Goal: Task Accomplishment & Management: Manage account settings

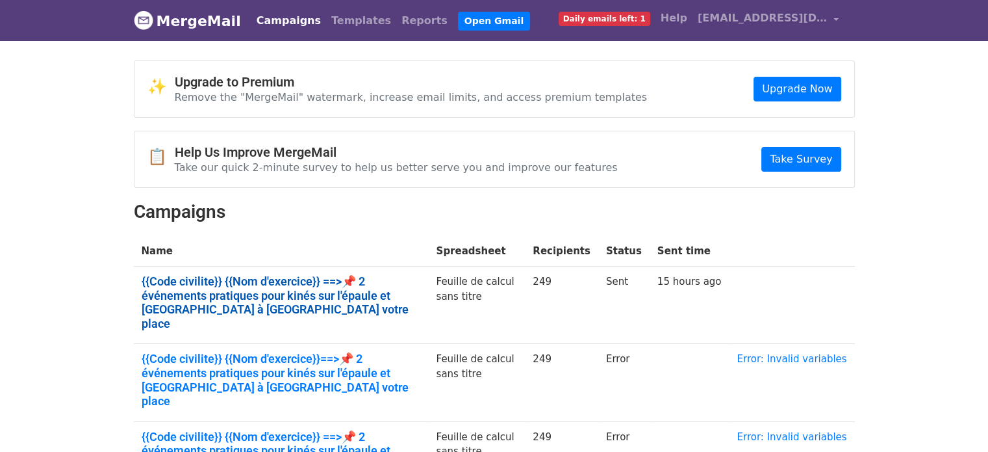
click at [413, 287] on link "{{Code civilite}} {{Nom d'exercice}} ==>📌 2 événements pratiques pour kinés sur…" at bounding box center [281, 302] width 279 height 56
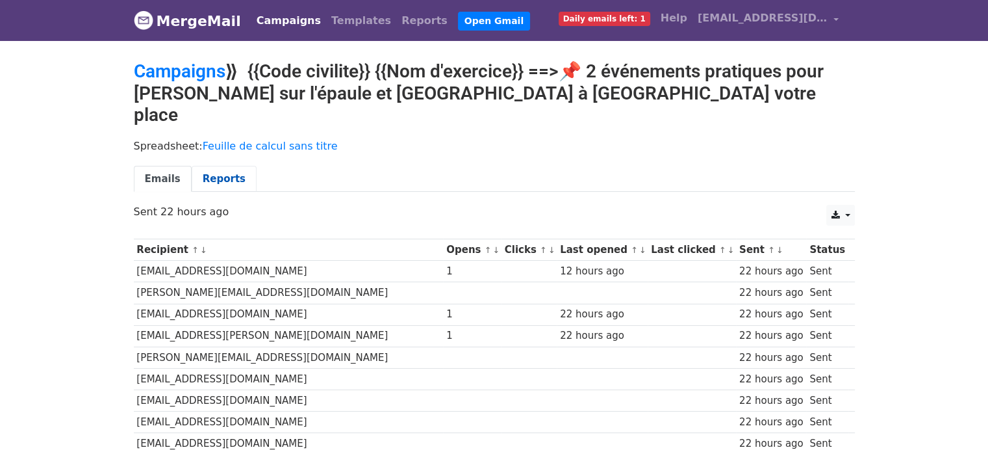
click at [219, 166] on link "Reports" at bounding box center [224, 179] width 65 height 27
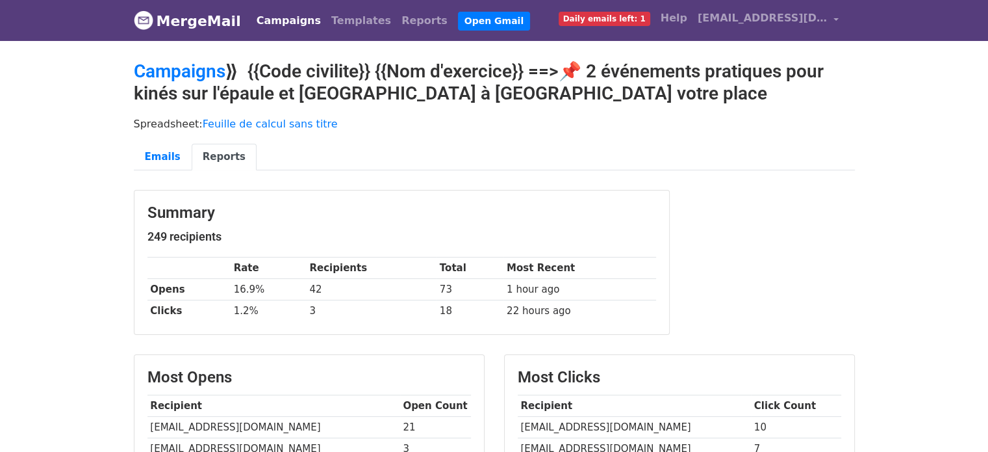
scroll to position [188, 0]
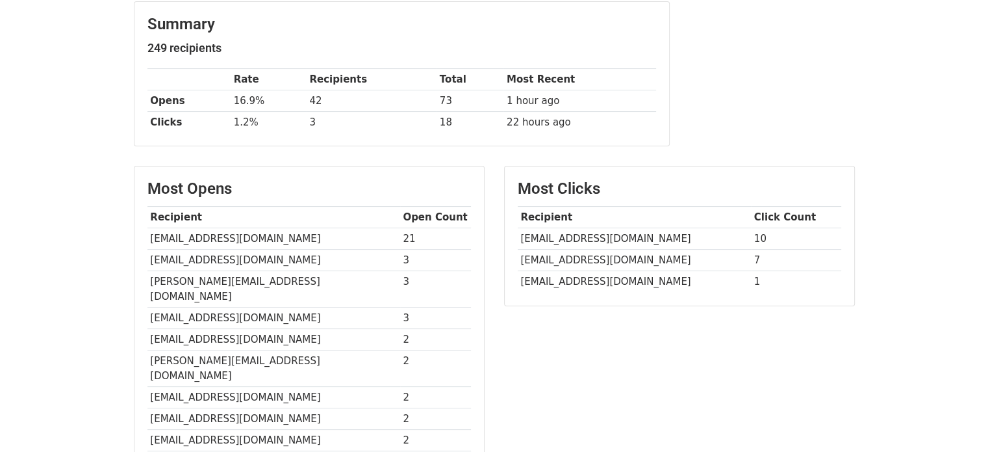
click at [593, 261] on td "meri.alaoui@hotmail.fr" at bounding box center [634, 260] width 233 height 21
click at [216, 238] on td "kinebalneo@wanadoo.fr" at bounding box center [273, 238] width 253 height 21
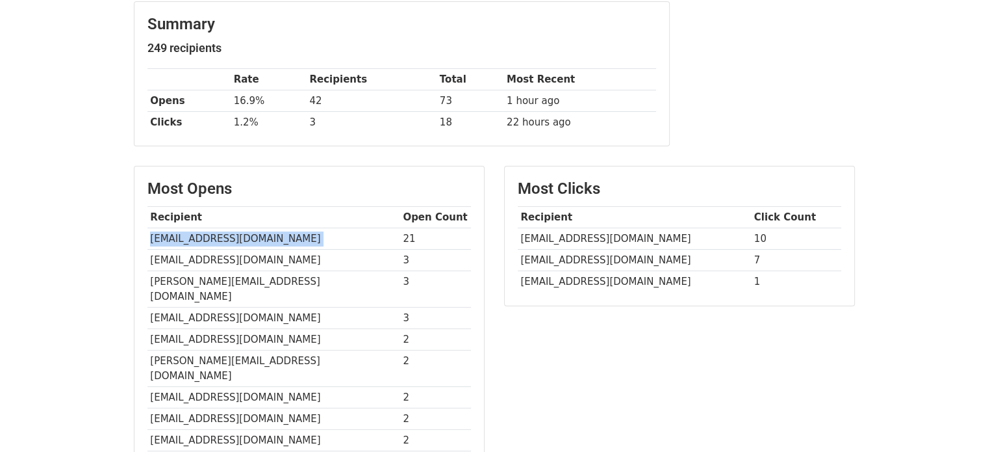
click at [216, 238] on td "kinebalneo@wanadoo.fr" at bounding box center [273, 238] width 253 height 21
copy tr "kinebalneo@wanadoo.fr"
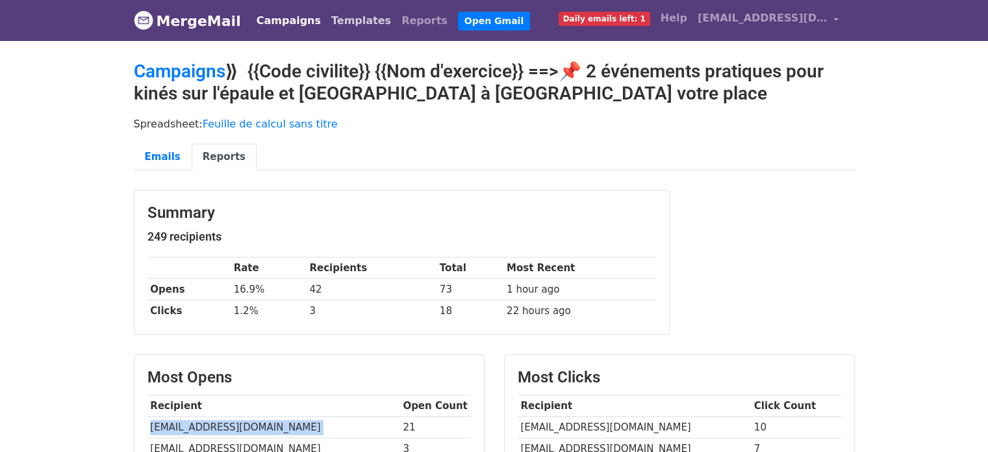
click at [346, 20] on link "Templates" at bounding box center [361, 21] width 70 height 26
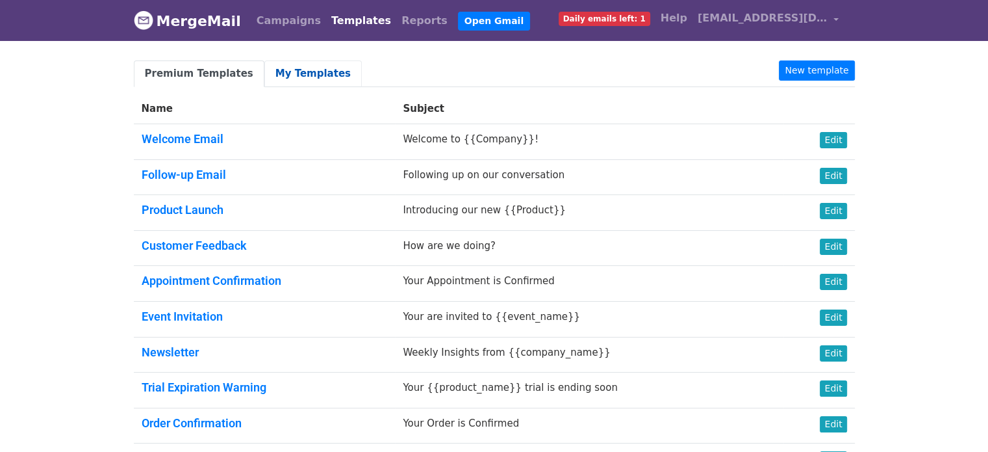
click at [277, 71] on link "My Templates" at bounding box center [312, 73] width 97 height 27
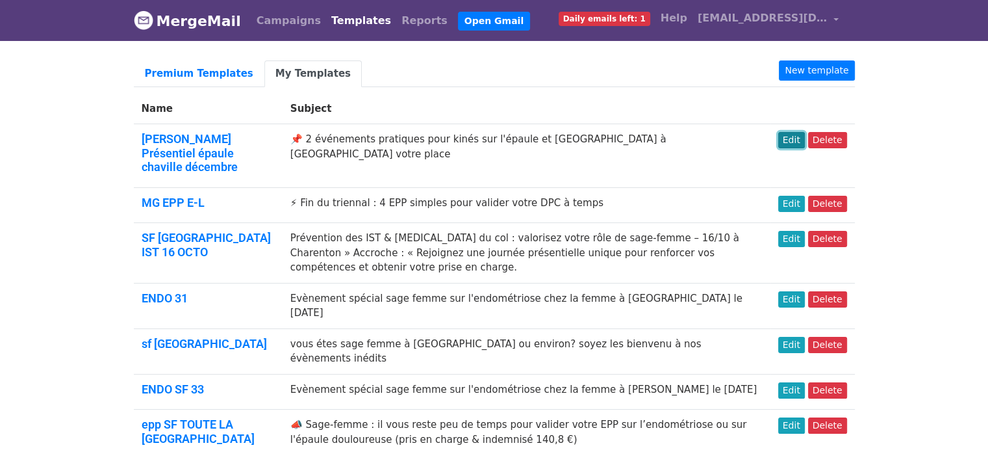
click at [795, 136] on link "Edit" at bounding box center [791, 140] width 27 height 16
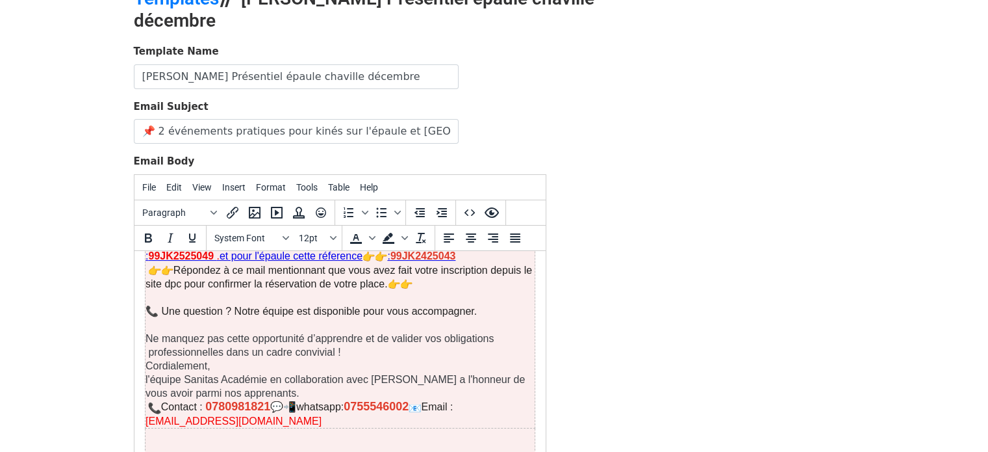
scroll to position [851, 0]
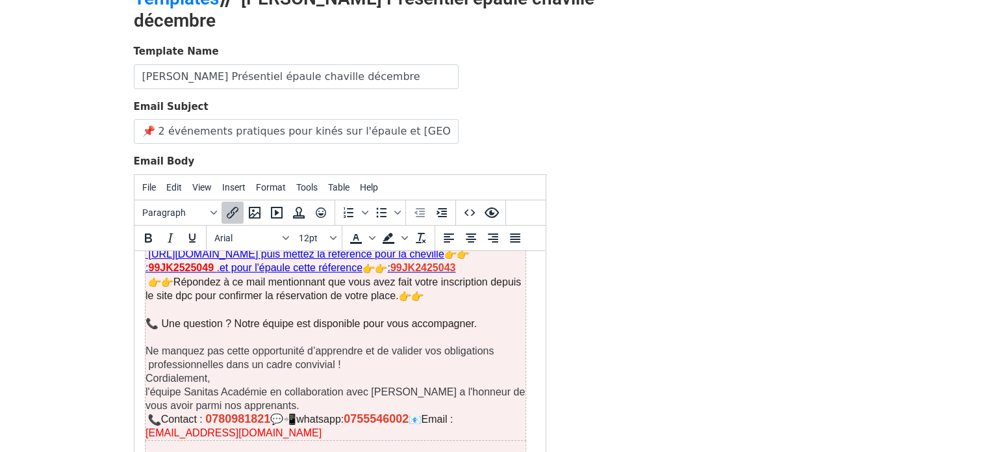
click at [253, 426] on span "[EMAIL_ADDRESS][DOMAIN_NAME]" at bounding box center [233, 431] width 176 height 11
click at [298, 411] on p "Contact : 0780981821 💬📲whatsapp: 0755546002 Email : claudelejeune1991@gmail.com" at bounding box center [335, 424] width 380 height 27
click at [447, 411] on p "Contact : 0780981821 💬📲whatsapp: 0755546002 Email : claudelejeune1991@gmail.com" at bounding box center [335, 424] width 380 height 27
drag, startPoint x: 297, startPoint y: 402, endPoint x: 153, endPoint y: 405, distance: 144.3
click at [153, 411] on p "Contact : 0780981821 💬📲whatsapp: 0755546002 Email : claudelejeune1991@gmail.com﻿" at bounding box center [335, 424] width 380 height 27
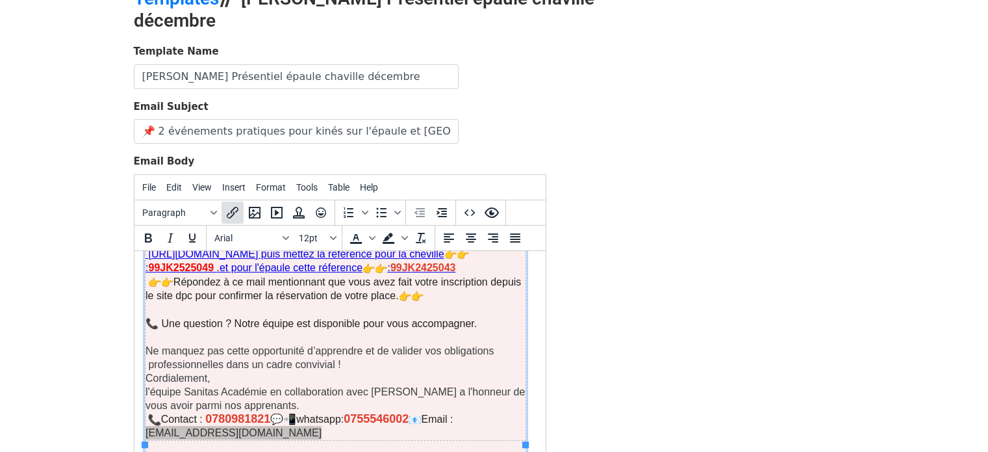
click at [236, 208] on icon "Insert/edit link" at bounding box center [233, 213] width 12 height 12
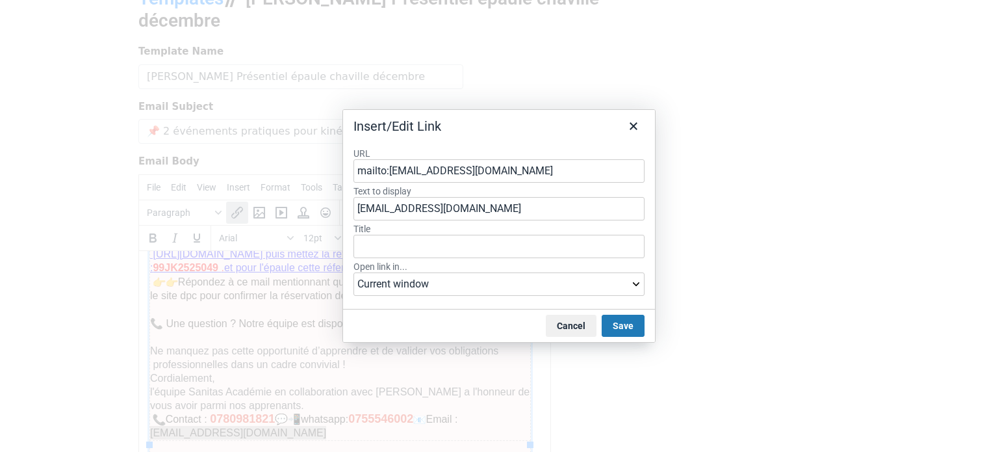
type input "mailto:claudelejeune1991@gmail.com"
click at [546, 280] on select "Current window New window" at bounding box center [498, 283] width 291 height 23
select select "_blank"
click at [353, 272] on select "Current window New window" at bounding box center [498, 283] width 291 height 23
click at [621, 318] on button "Save" at bounding box center [623, 325] width 43 height 22
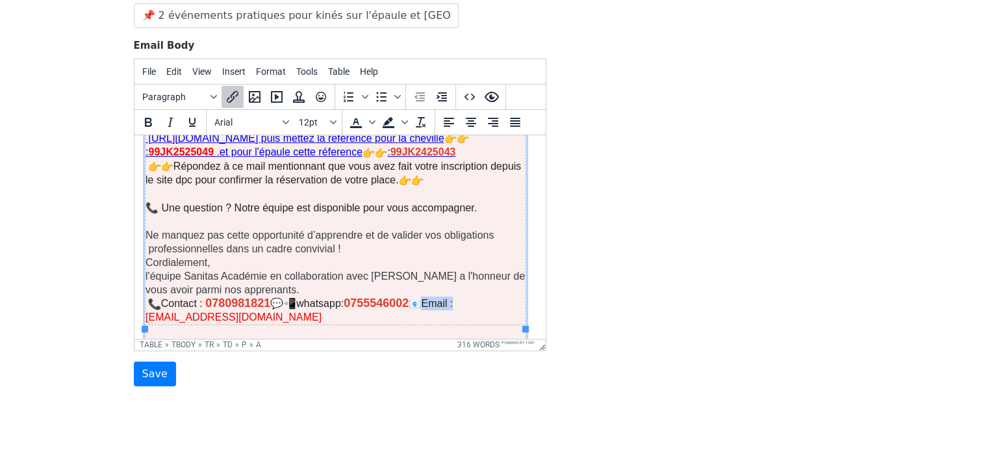
scroll to position [226, 0]
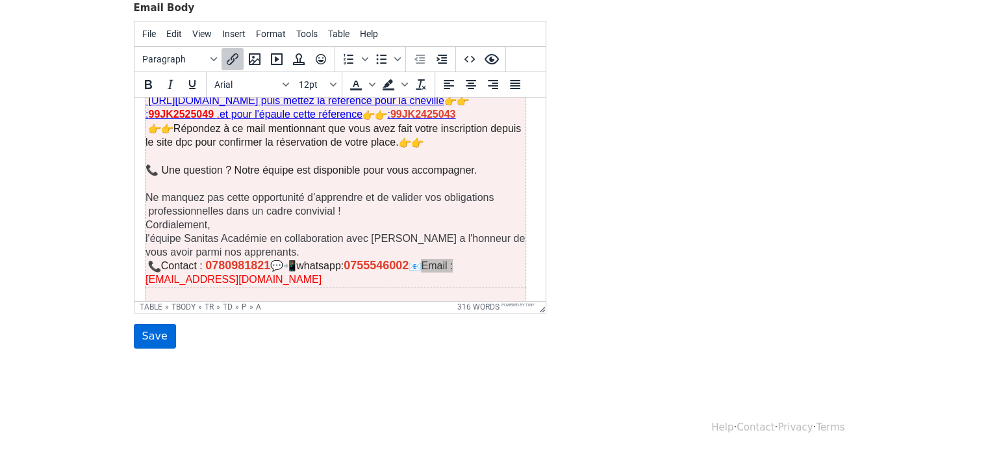
click at [147, 338] on input "Save" at bounding box center [155, 336] width 42 height 25
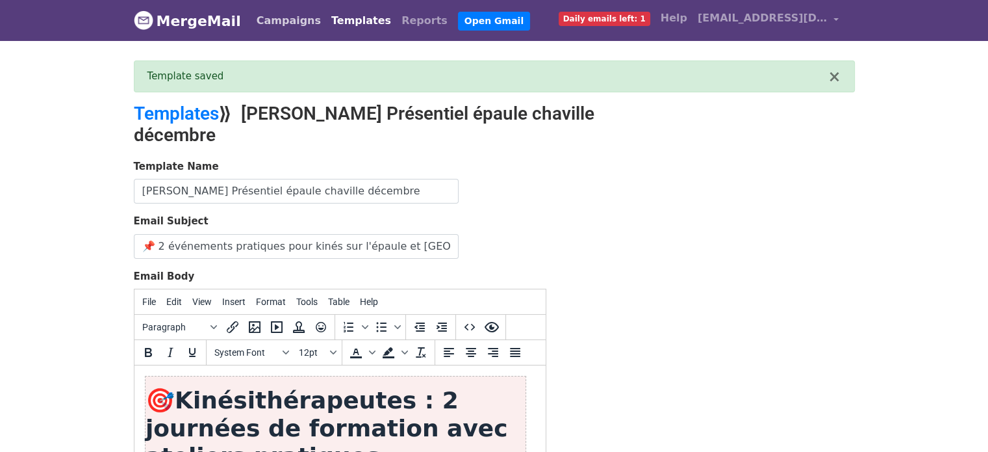
click at [283, 25] on link "Campaigns" at bounding box center [288, 21] width 75 height 26
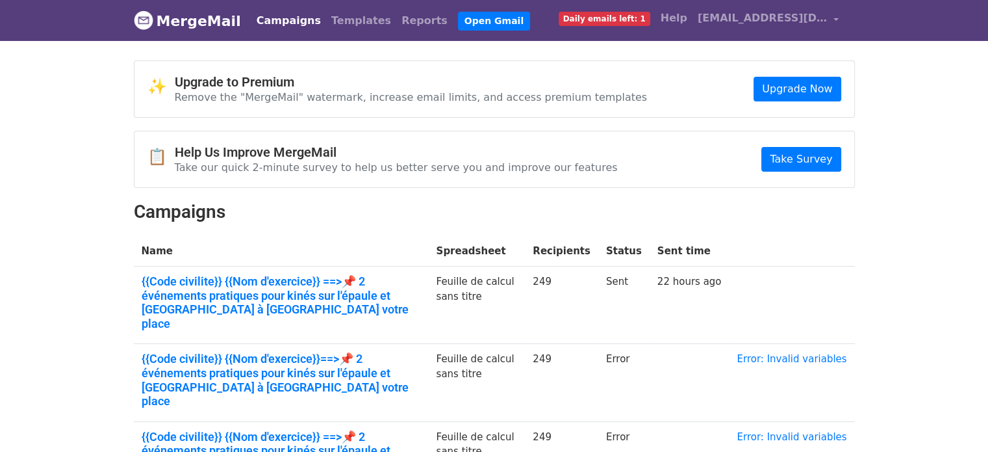
click at [287, 14] on link "Campaigns" at bounding box center [288, 21] width 75 height 26
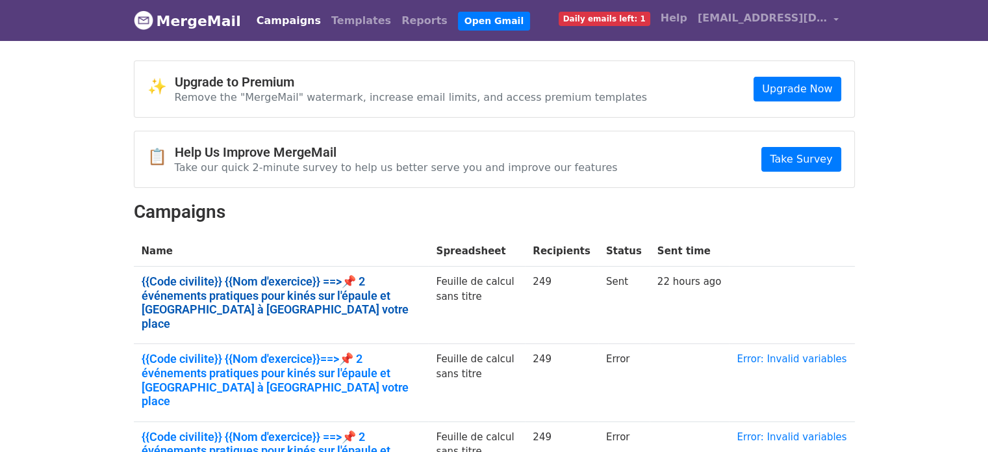
click at [286, 277] on link "{{Code civilite}} {{Nom d'exercice}} ==>📌 2 événements pratiques pour kinés sur…" at bounding box center [281, 302] width 279 height 56
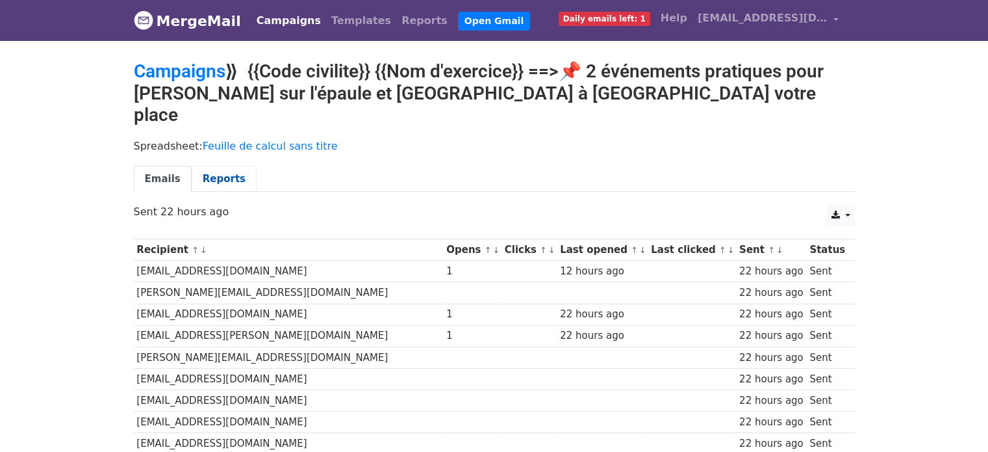
click at [214, 166] on link "Reports" at bounding box center [224, 179] width 65 height 27
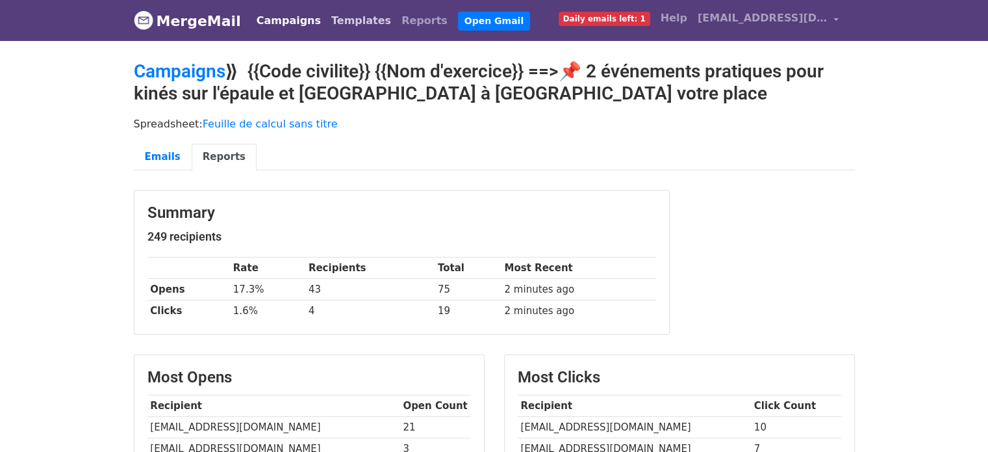
click at [330, 26] on link "Templates" at bounding box center [361, 21] width 70 height 26
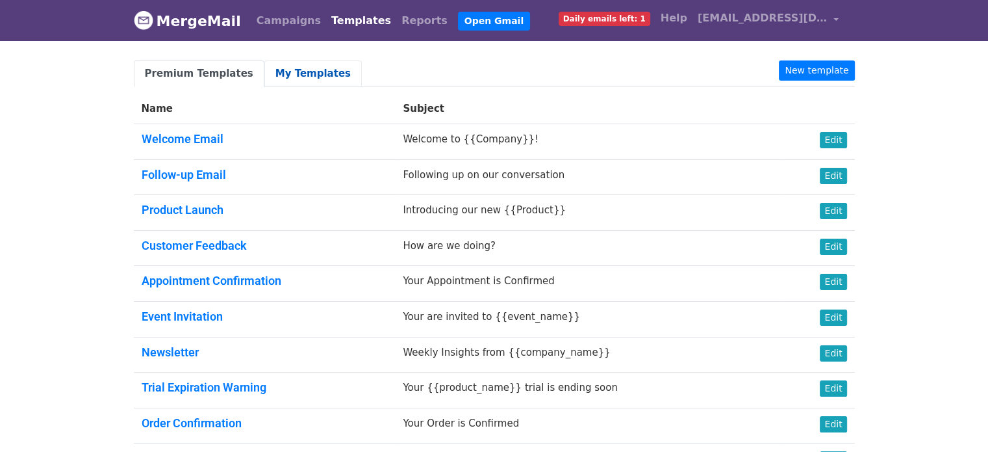
click at [314, 70] on link "My Templates" at bounding box center [312, 73] width 97 height 27
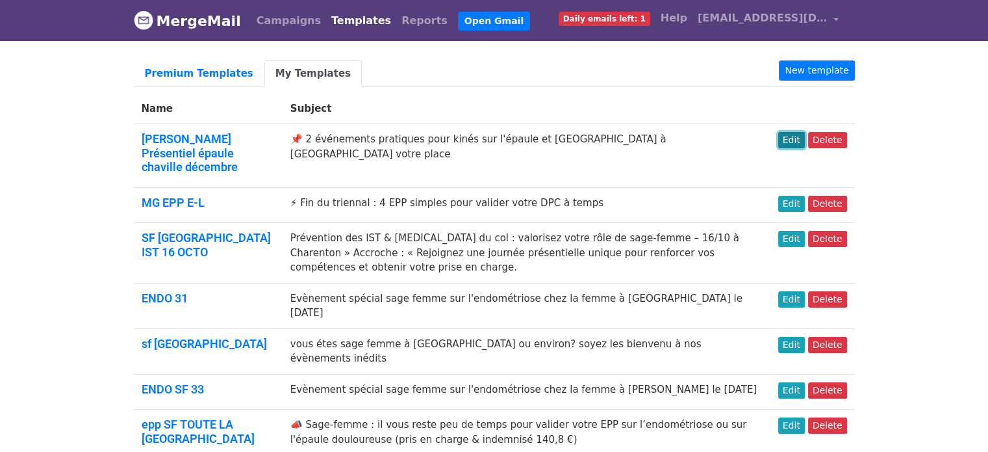
click at [788, 138] on link "Edit" at bounding box center [791, 140] width 27 height 16
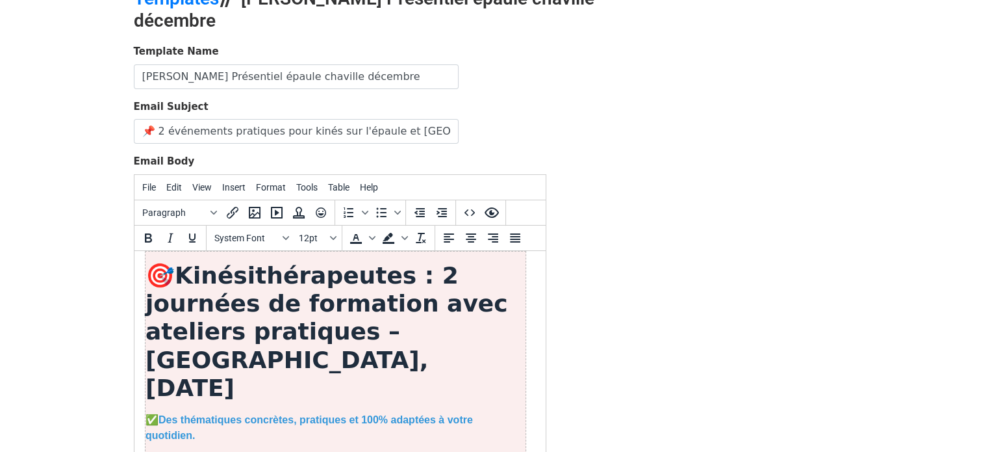
scroll to position [851, 0]
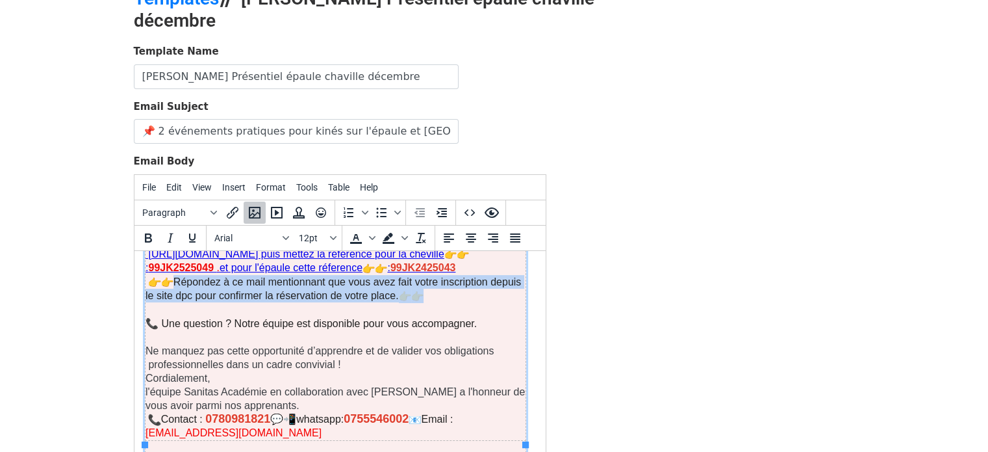
click at [411, 289] on img at bounding box center [417, 295] width 12 height 12
click at [398, 289] on img at bounding box center [404, 295] width 12 height 12
click at [411, 289] on img at bounding box center [417, 295] width 12 height 12
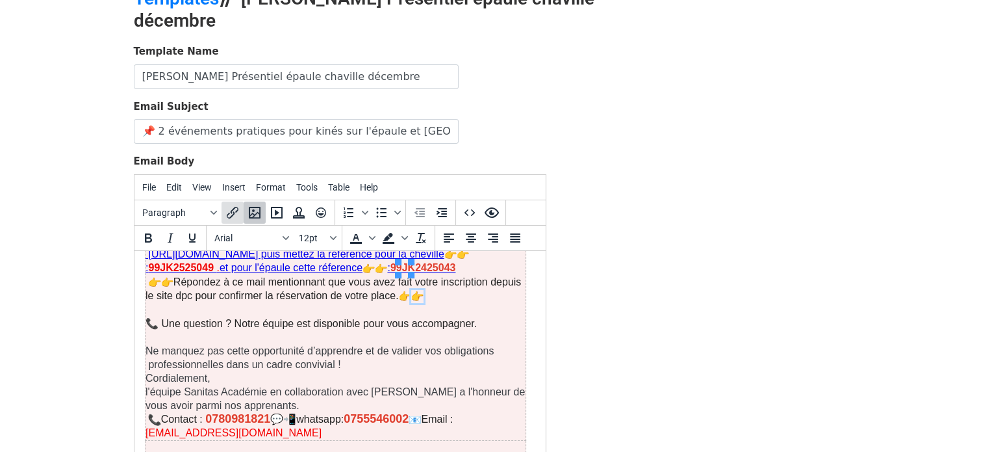
click at [233, 211] on icon "Insert/edit link" at bounding box center [233, 213] width 12 height 12
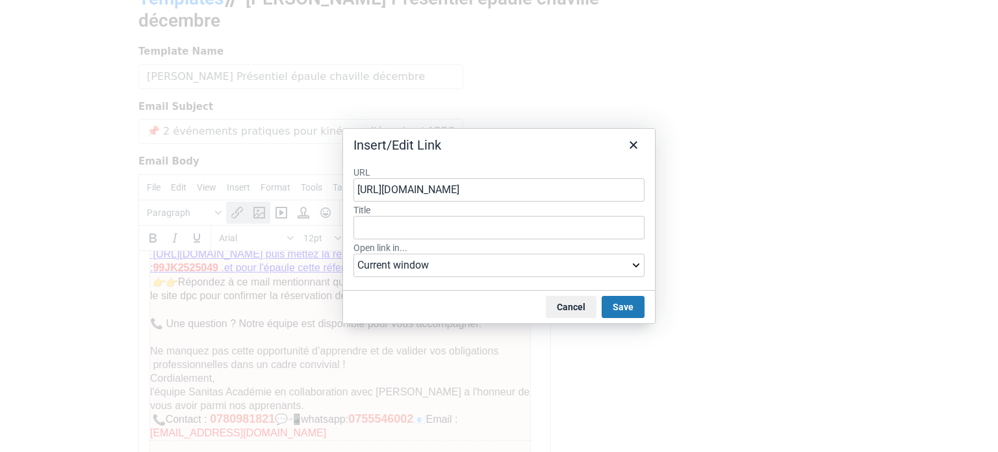
click at [507, 201] on input "https://tally.so/r/w49x8O" at bounding box center [498, 189] width 291 height 23
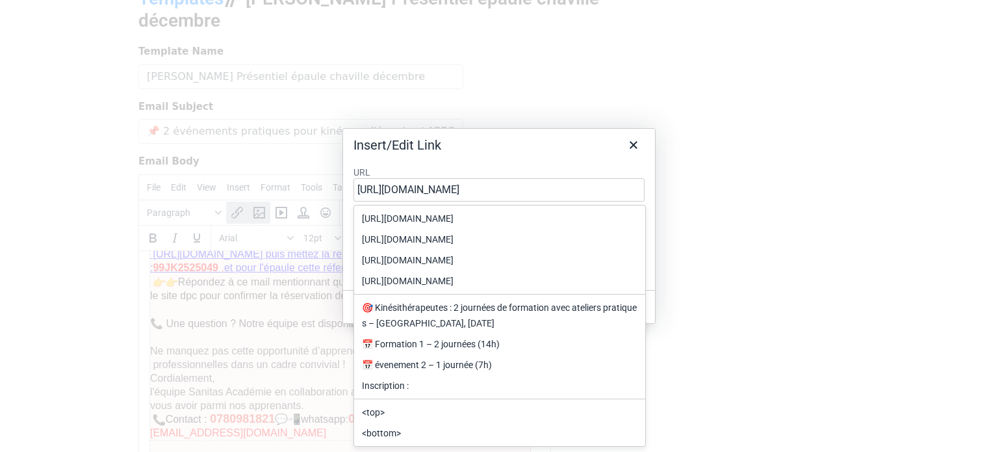
drag, startPoint x: 541, startPoint y: 197, endPoint x: 359, endPoint y: 199, distance: 182.6
click at [359, 199] on input "https://tally.so/r/w49x8O" at bounding box center [498, 189] width 291 height 23
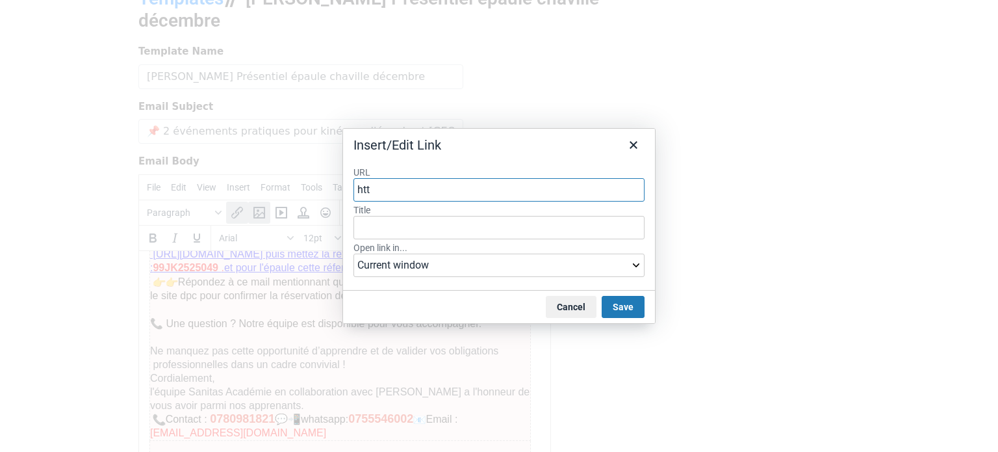
click at [561, 192] on input "htt" at bounding box center [498, 189] width 291 height 23
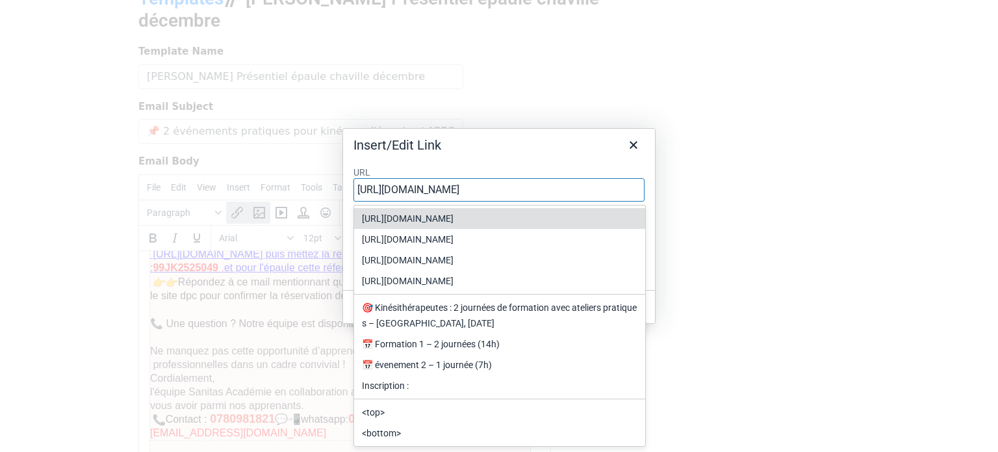
click at [500, 208] on div "https://www.agencedpc.fr/professionnel/" at bounding box center [499, 218] width 291 height 21
type input "https://www.agencedpc.fr/professionnel/"
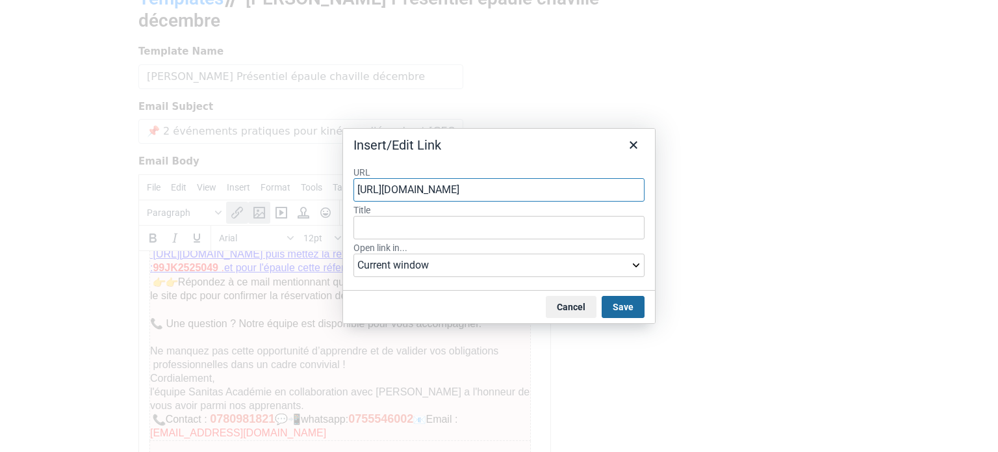
click at [617, 303] on button "Save" at bounding box center [623, 307] width 43 height 22
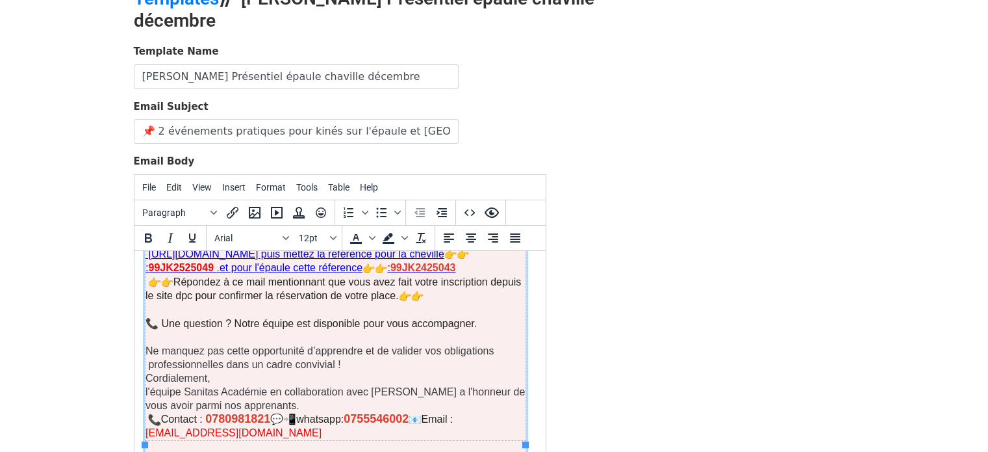
click at [364, 274] on p "Répondez à ce mail mentionnant que vous avez fait votre inscription depuis le s…" at bounding box center [335, 288] width 380 height 28
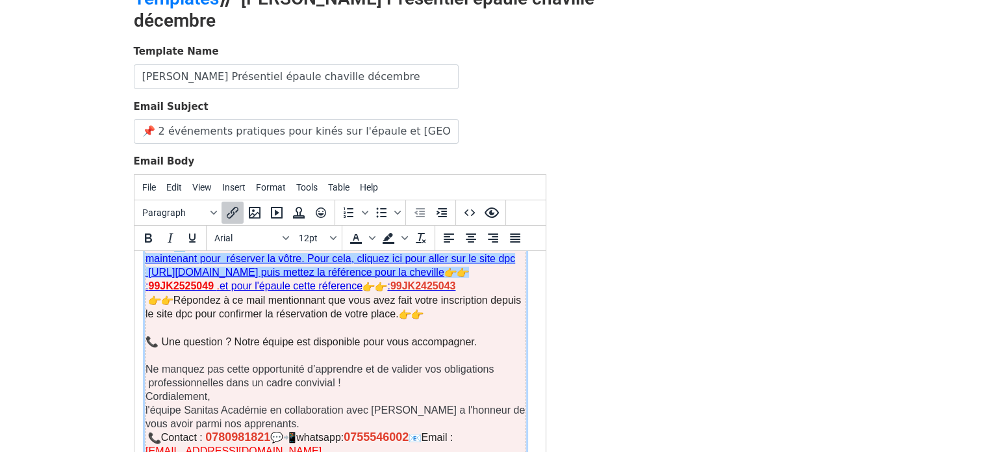
scroll to position [771, 0]
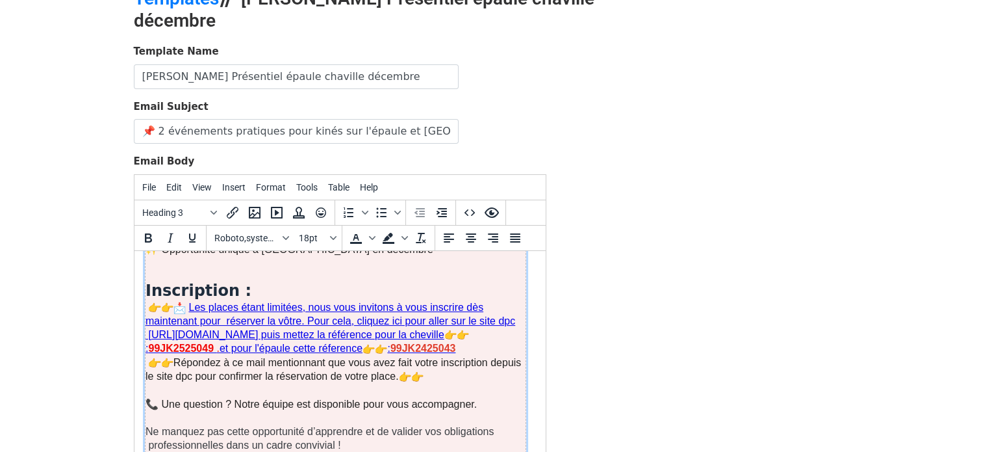
click at [155, 356] on img at bounding box center [153, 362] width 12 height 12
click at [234, 207] on icon "Insert/edit link" at bounding box center [233, 213] width 12 height 12
click at [155, 356] on img at bounding box center [153, 362] width 12 height 12
click at [165, 356] on img at bounding box center [166, 362] width 12 height 12
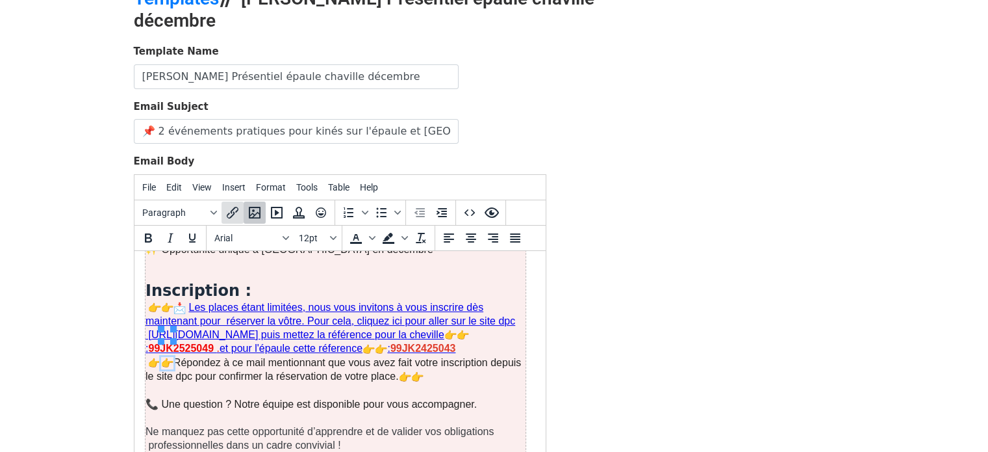
click at [229, 211] on icon "Insert/edit link" at bounding box center [233, 213] width 16 height 16
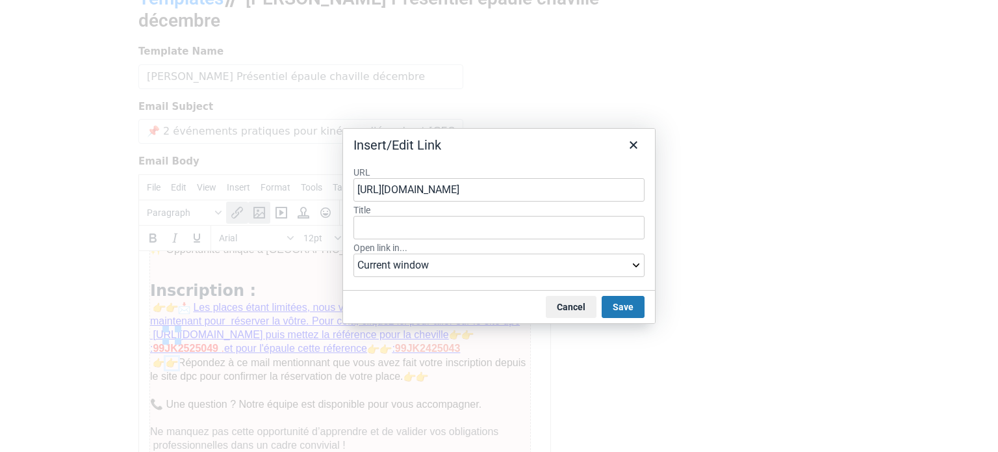
click at [453, 193] on input "[URL][DOMAIN_NAME]" at bounding box center [498, 189] width 291 height 23
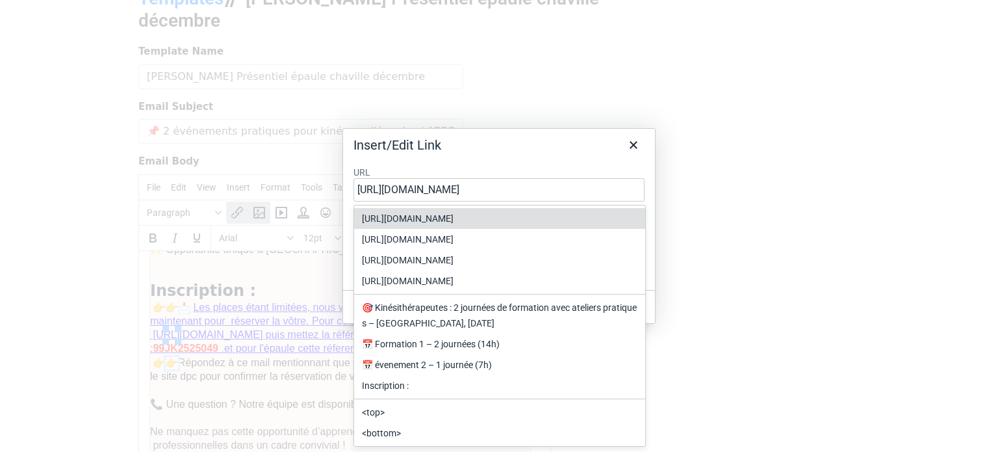
click at [470, 220] on div "https://www.agencedpc.fr/professionnel/" at bounding box center [501, 219] width 278 height 16
type input "https://www.agencedpc.fr/professionnel/"
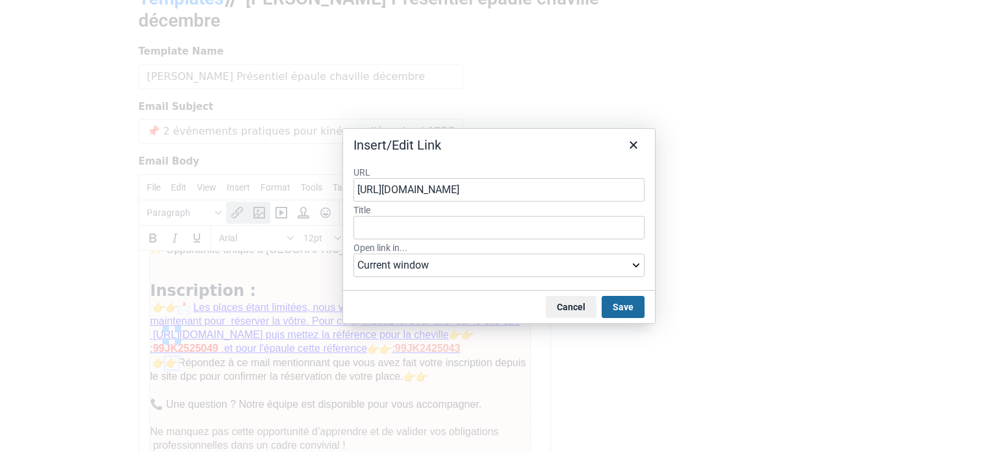
click at [611, 303] on button "Save" at bounding box center [623, 307] width 43 height 22
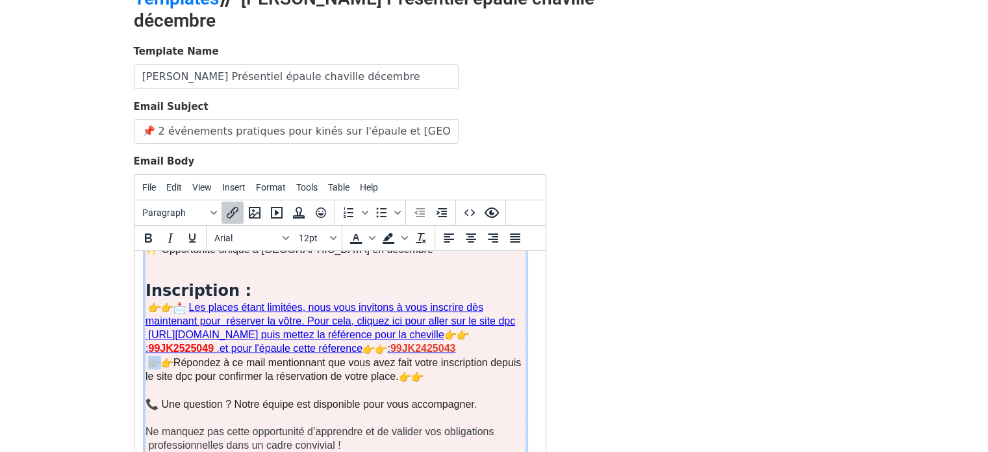
click at [151, 356] on img at bounding box center [153, 362] width 12 height 12
click at [225, 209] on icon "Insert/edit link" at bounding box center [233, 213] width 16 height 16
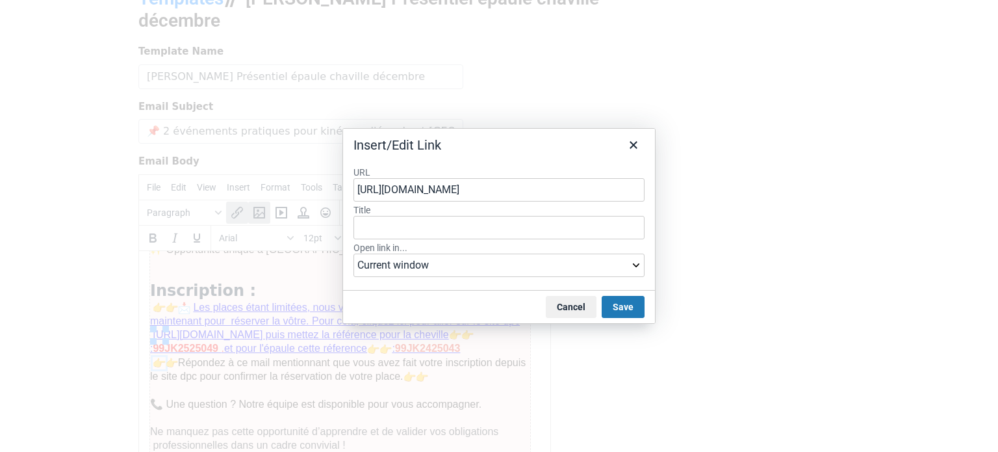
click at [517, 192] on input "[URL][DOMAIN_NAME]" at bounding box center [498, 189] width 291 height 23
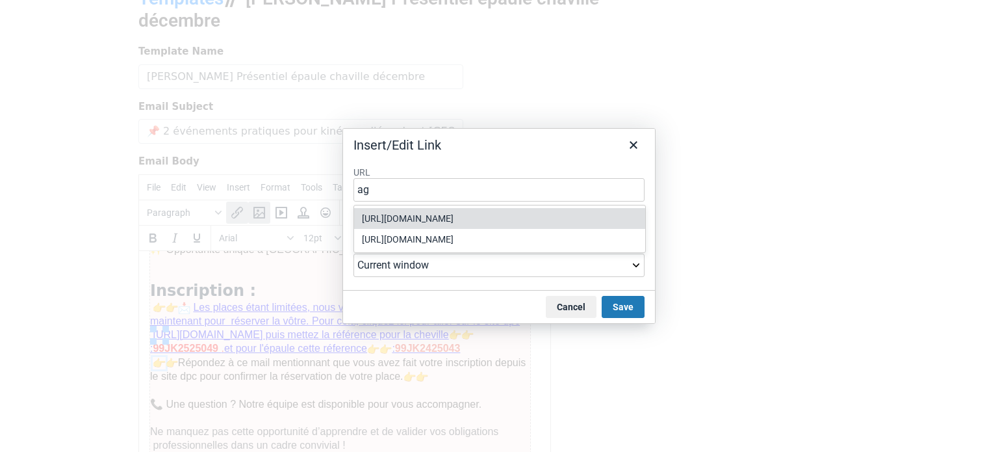
click at [523, 222] on div "https://www.agencedpc.fr/professionnel/" at bounding box center [501, 219] width 278 height 16
type input "https://www.agencedpc.fr/professionnel/"
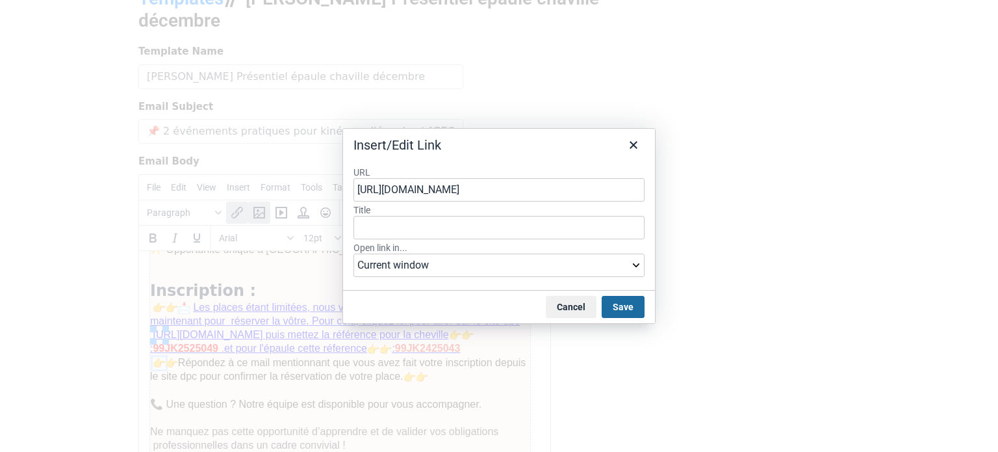
click at [613, 309] on button "Save" at bounding box center [623, 307] width 43 height 22
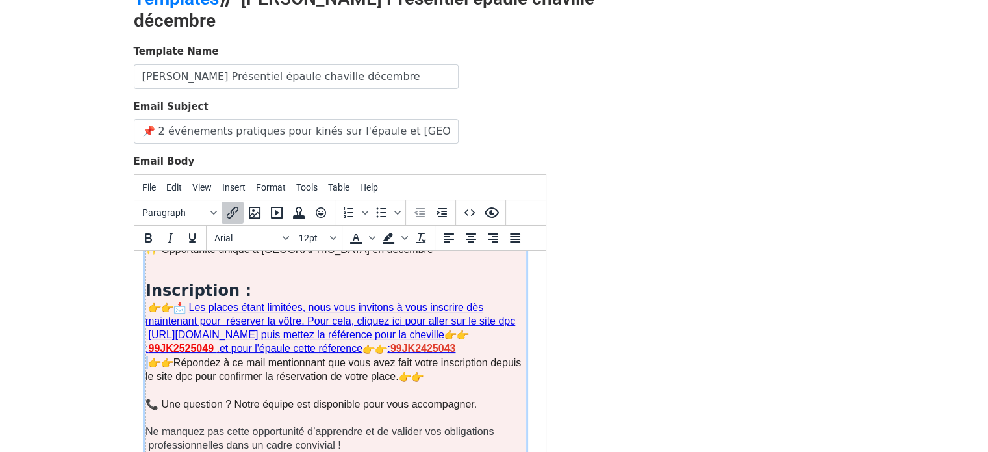
click at [387, 342] on img at bounding box center [380, 348] width 12 height 12
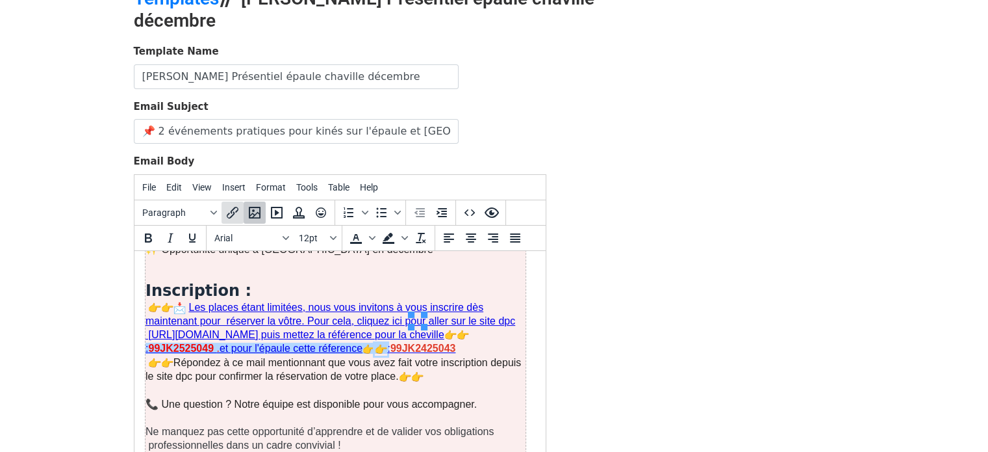
click at [234, 214] on icon "Insert/edit link" at bounding box center [233, 213] width 16 height 16
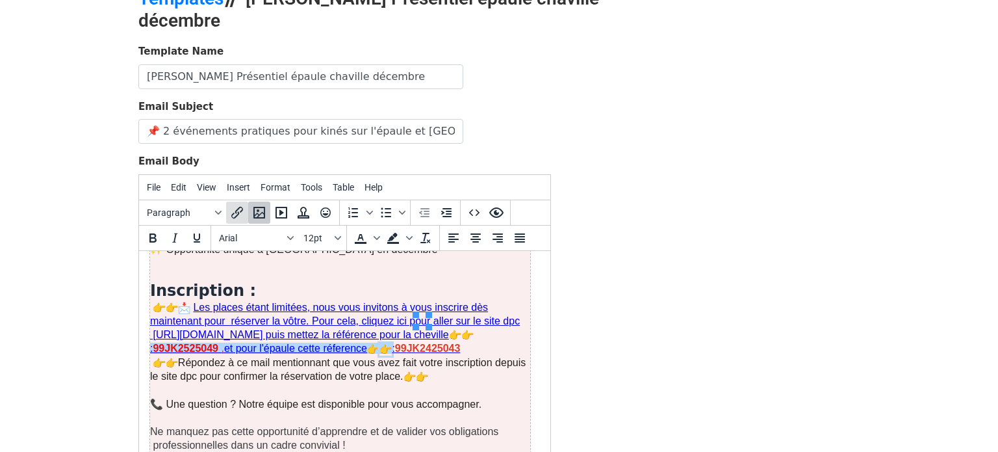
select select "_blank"
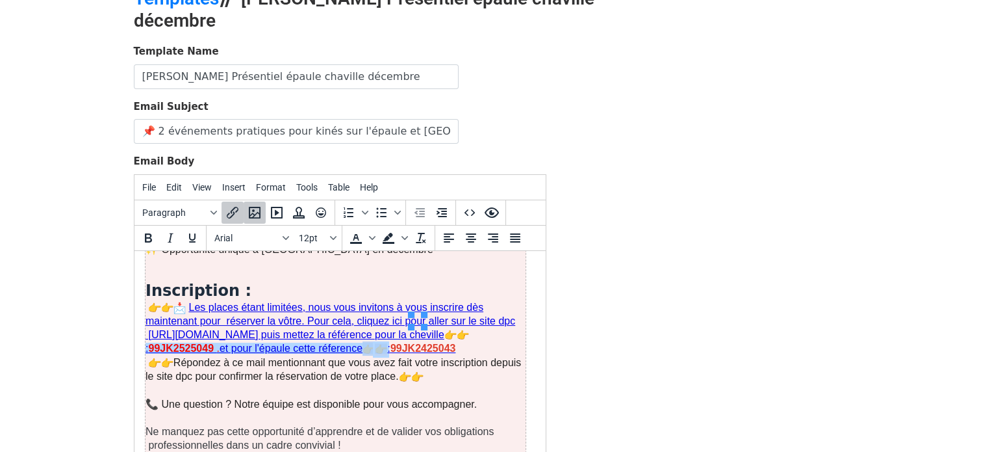
click at [158, 301] on img at bounding box center [153, 307] width 12 height 12
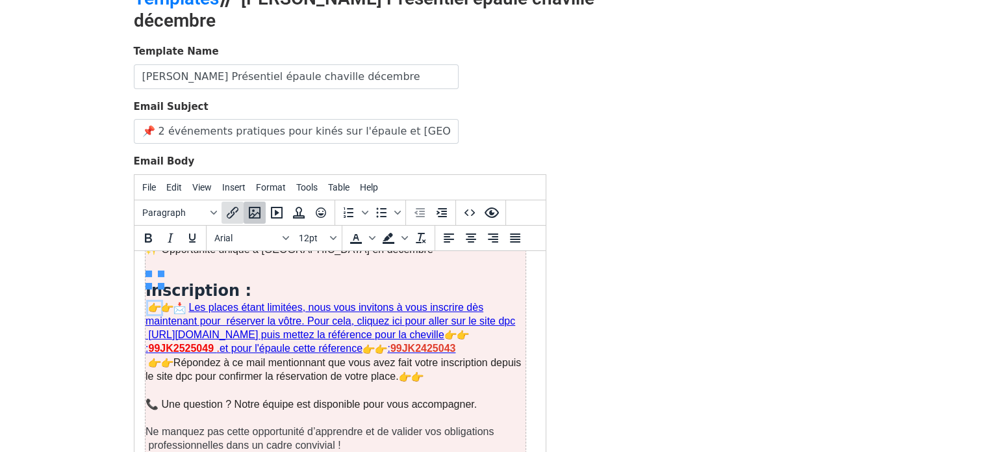
click at [238, 207] on icon "Insert/edit link" at bounding box center [233, 213] width 16 height 16
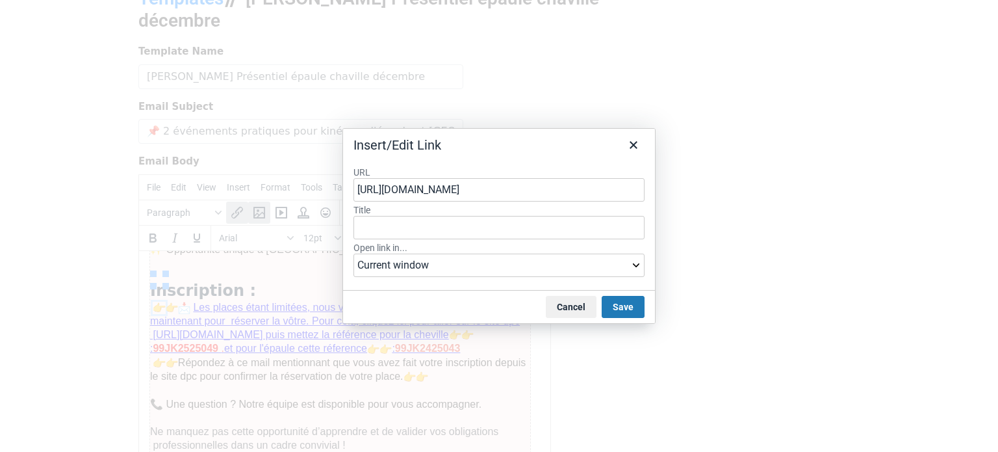
click at [458, 190] on input "[URL][DOMAIN_NAME]" at bounding box center [498, 189] width 291 height 23
type input "https://www.agencedpc.fr/professionnel/"
click at [519, 268] on select "Current window New window" at bounding box center [498, 264] width 291 height 23
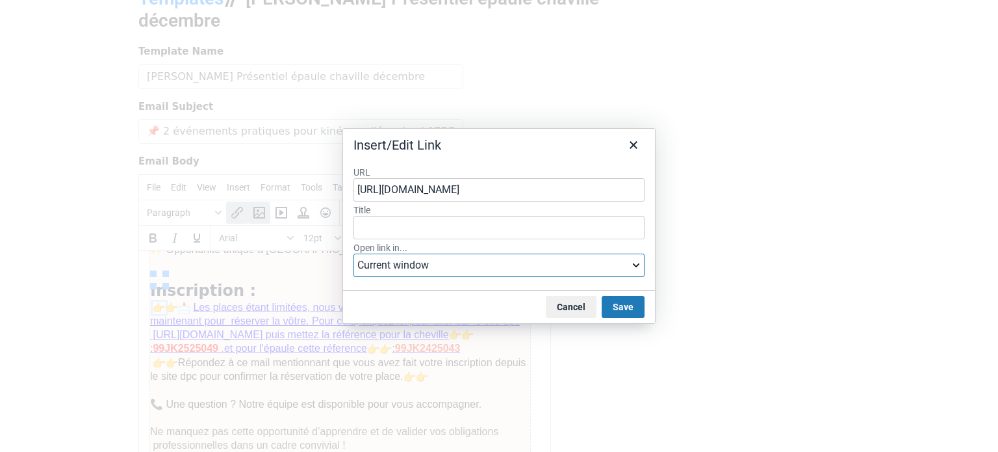
select select "_blank"
click at [353, 253] on select "Current window New window" at bounding box center [498, 264] width 291 height 23
click at [632, 307] on button "Save" at bounding box center [623, 307] width 43 height 22
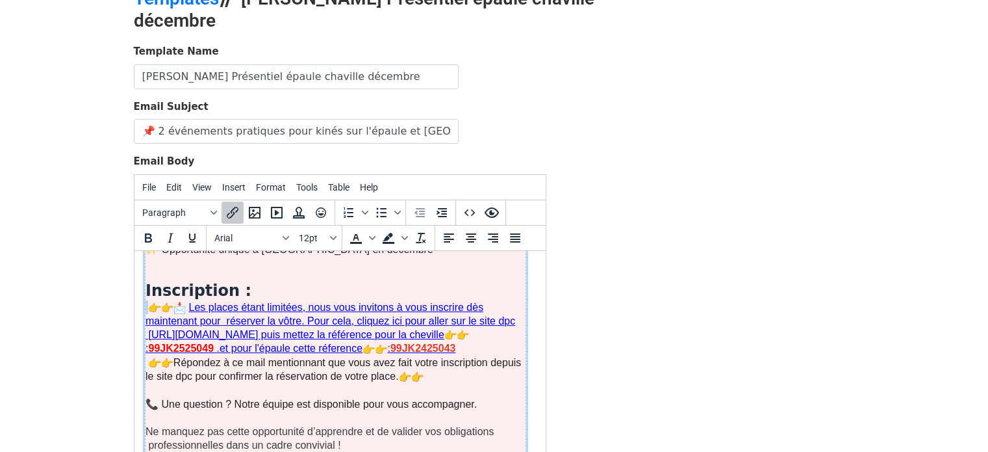
click at [168, 301] on img at bounding box center [166, 307] width 12 height 12
click at [229, 210] on icon "Insert/edit link" at bounding box center [233, 213] width 16 height 16
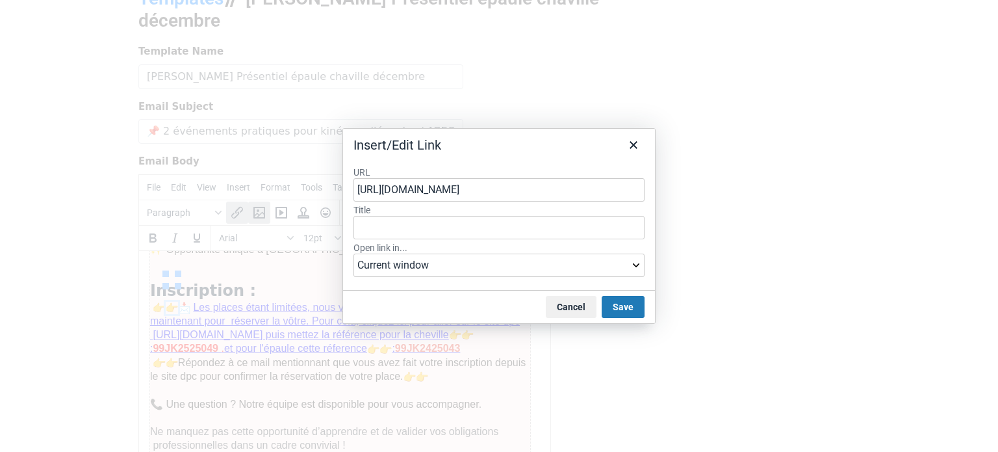
click at [512, 194] on input "[URL][DOMAIN_NAME]" at bounding box center [498, 189] width 291 height 23
click at [512, 194] on input "a" at bounding box center [498, 189] width 291 height 23
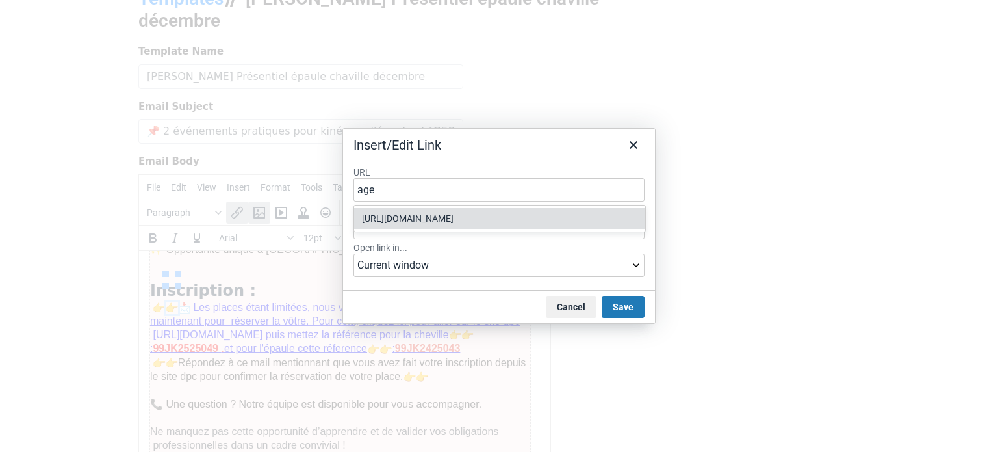
click at [520, 215] on div "https://www.agencedpc.fr/professionnel/" at bounding box center [501, 219] width 278 height 16
type input "https://www.agencedpc.fr/professionnel/"
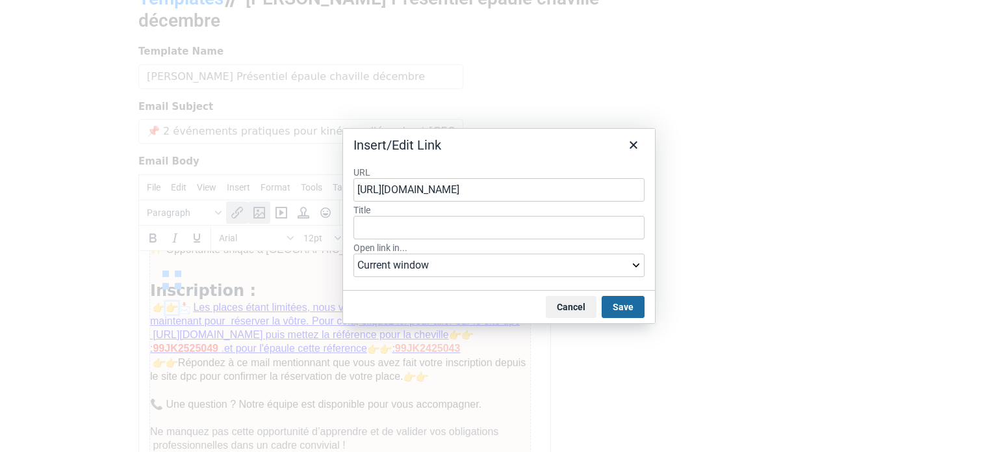
click at [610, 309] on button "Save" at bounding box center [623, 307] width 43 height 22
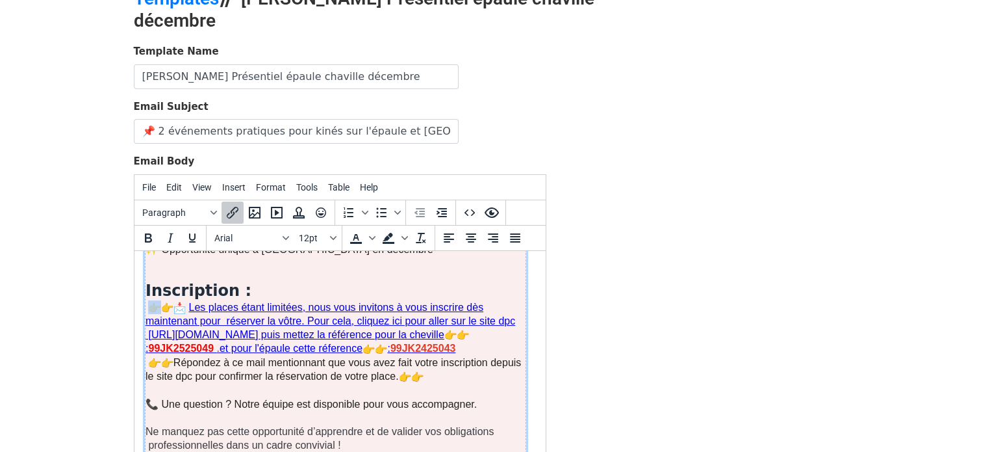
click at [176, 301] on img at bounding box center [179, 307] width 12 height 12
click at [374, 342] on img at bounding box center [368, 348] width 12 height 12
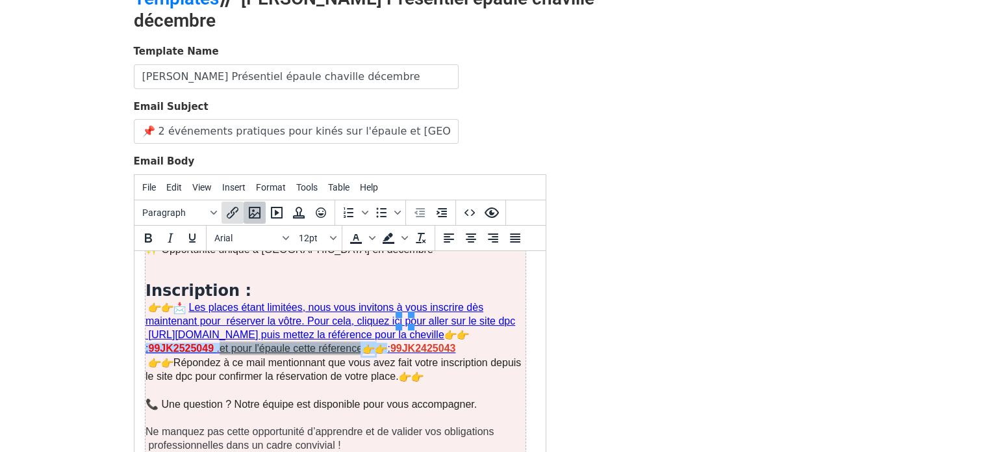
click at [232, 209] on icon "Insert/edit link" at bounding box center [233, 213] width 16 height 16
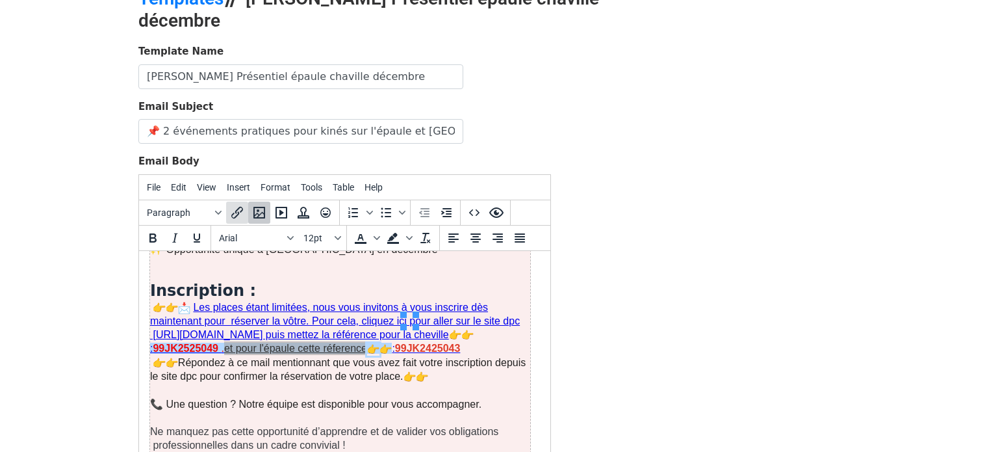
select select "_blank"
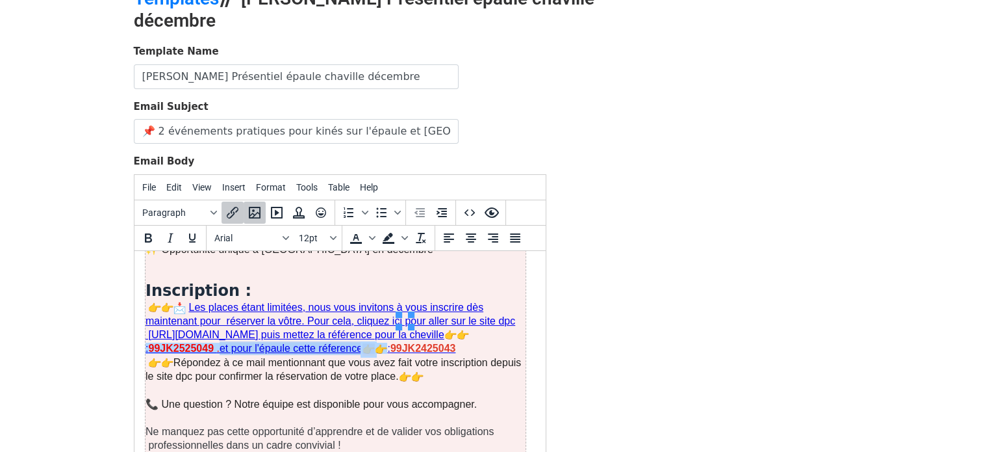
click at [387, 342] on img at bounding box center [380, 348] width 12 height 12
click at [229, 205] on icon "Insert/edit link" at bounding box center [233, 213] width 16 height 16
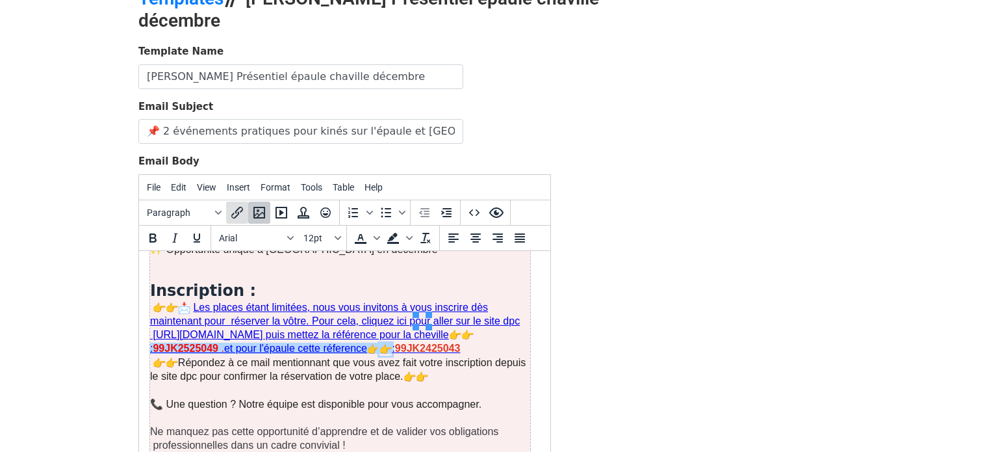
select select "_blank"
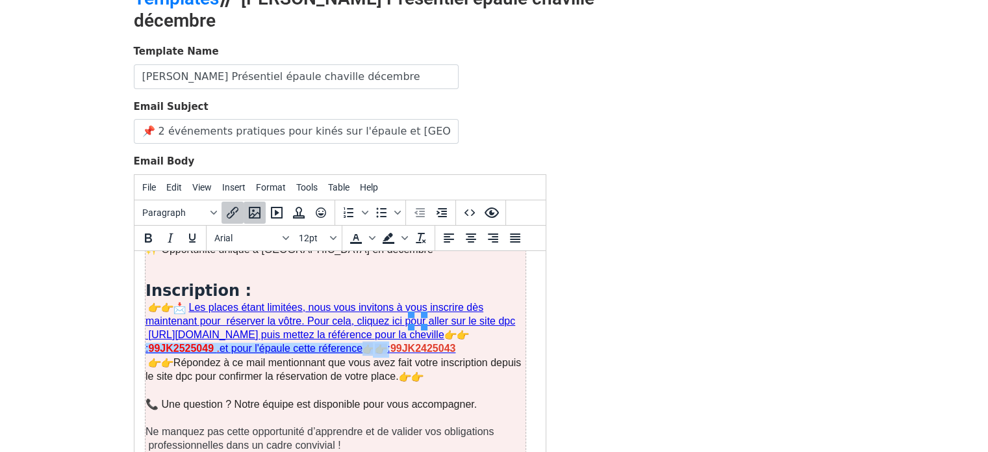
click at [444, 328] on img at bounding box center [450, 334] width 12 height 12
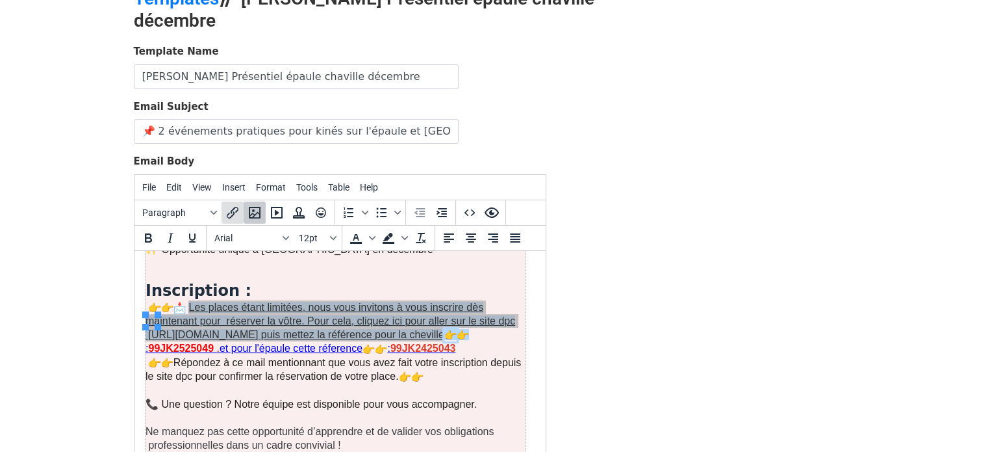
click at [229, 212] on icon "Insert/edit link" at bounding box center [233, 213] width 16 height 16
select select "_blank"
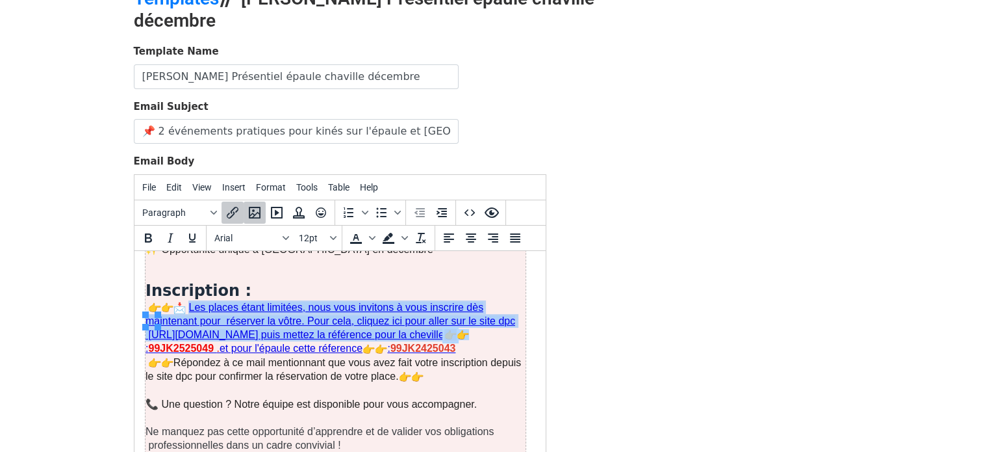
click at [456, 328] on img at bounding box center [462, 334] width 12 height 12
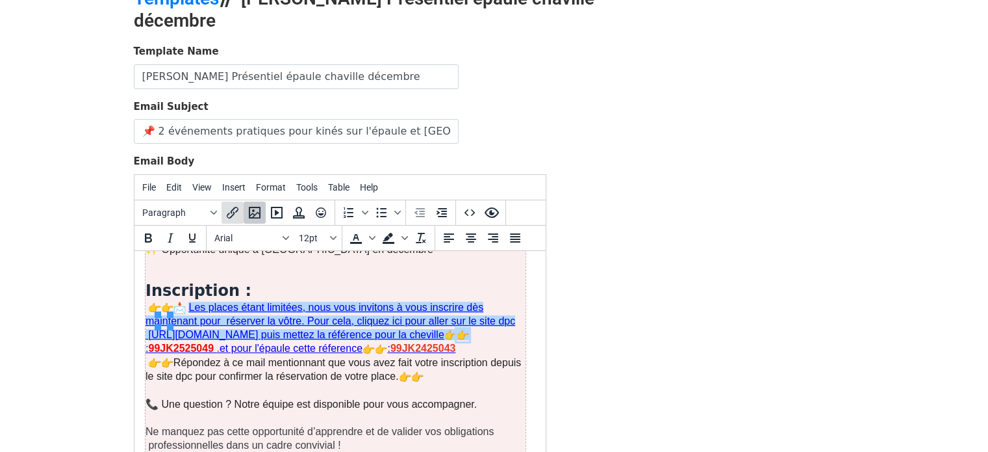
click at [229, 213] on icon "Insert/edit link" at bounding box center [233, 213] width 16 height 16
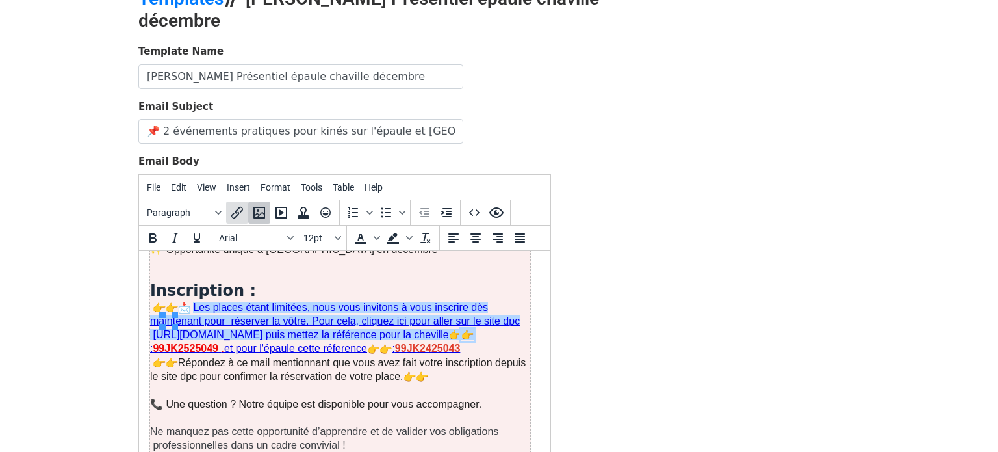
select select "_blank"
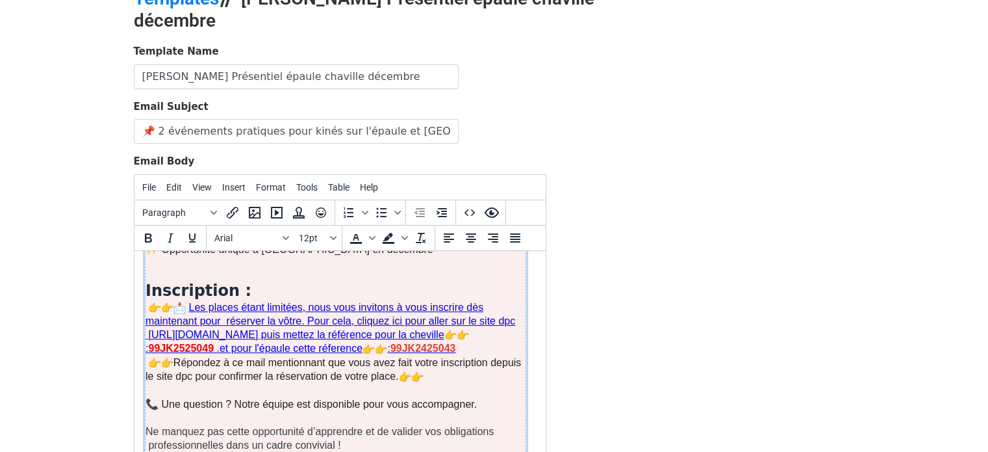
click at [155, 398] on span "📞 Une question ? Notre équipe est disponible pour vous accompagner." at bounding box center [310, 403] width 331 height 11
click at [151, 398] on span "📞 Une question ? Notre équipe est disponible pour vous accompagner." at bounding box center [310, 403] width 331 height 11
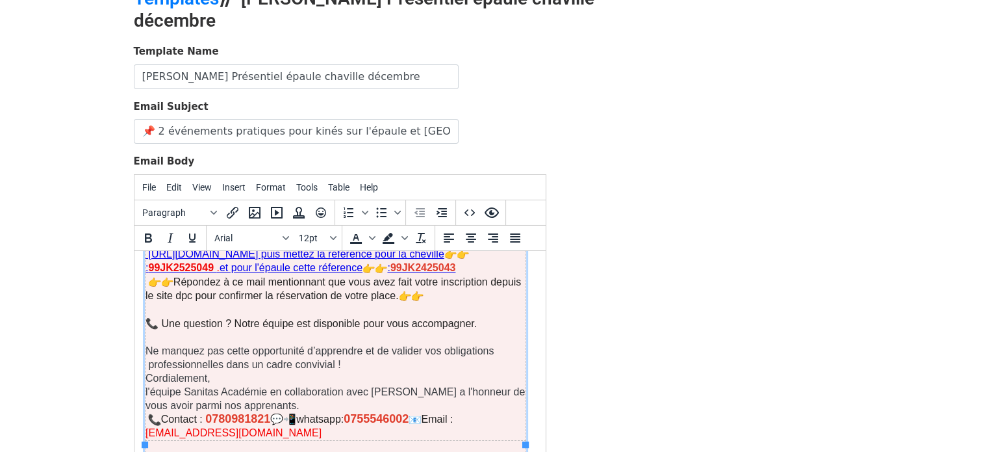
scroll to position [226, 0]
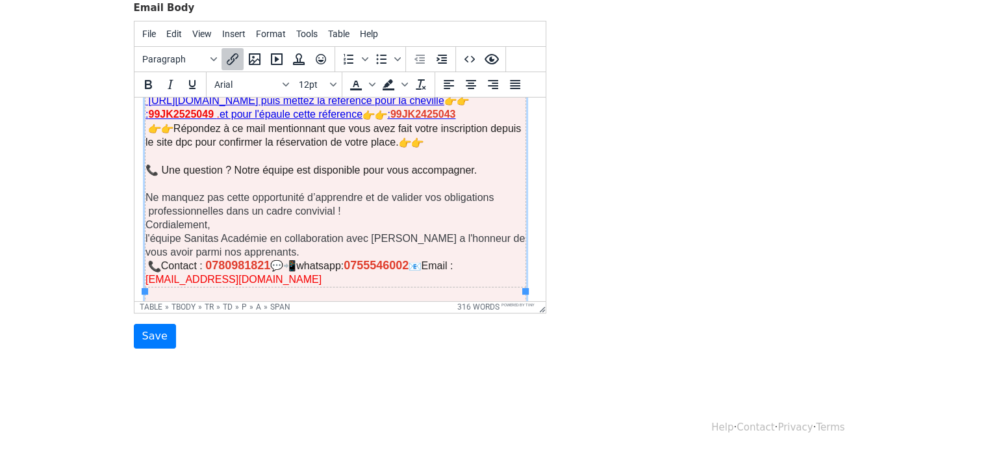
click at [264, 273] on span "[EMAIL_ADDRESS][DOMAIN_NAME]" at bounding box center [233, 278] width 176 height 11
click at [229, 62] on icon "Insert/edit link" at bounding box center [233, 59] width 12 height 12
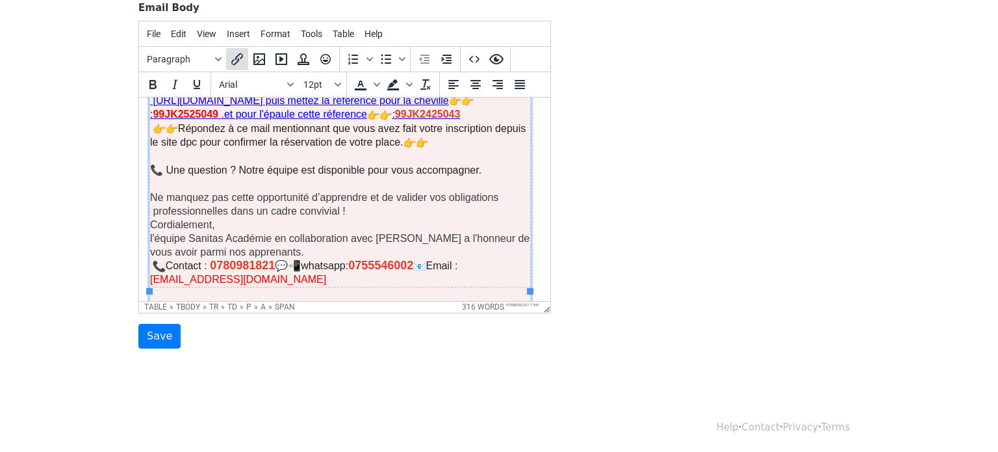
select select "_blank"
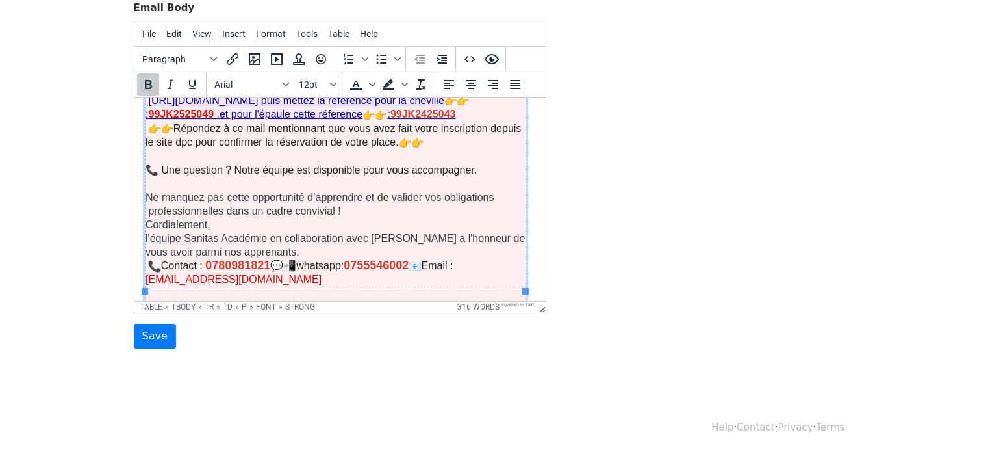
click at [389, 258] on strong "0755546002" at bounding box center [375, 264] width 65 height 13
click at [229, 258] on font "0780981821" at bounding box center [237, 264] width 65 height 13
click at [169, 326] on input "Save" at bounding box center [155, 336] width 42 height 25
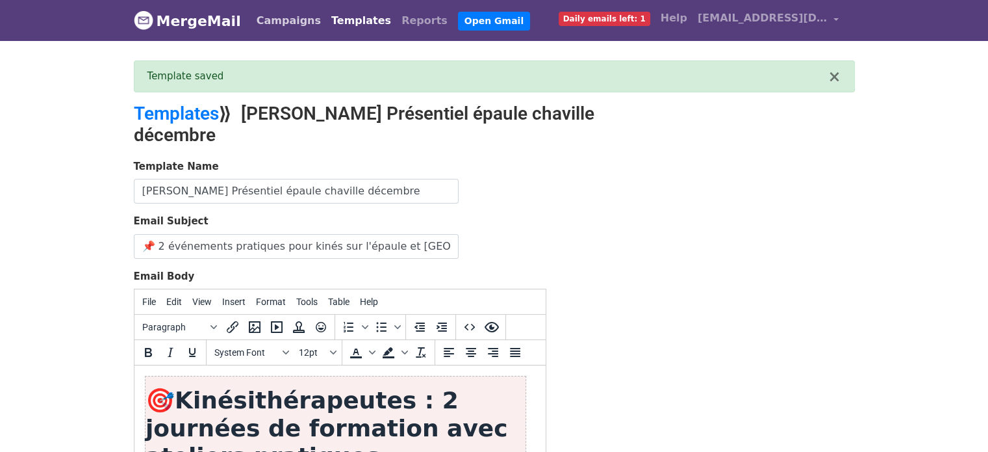
click at [274, 21] on link "Campaigns" at bounding box center [288, 21] width 75 height 26
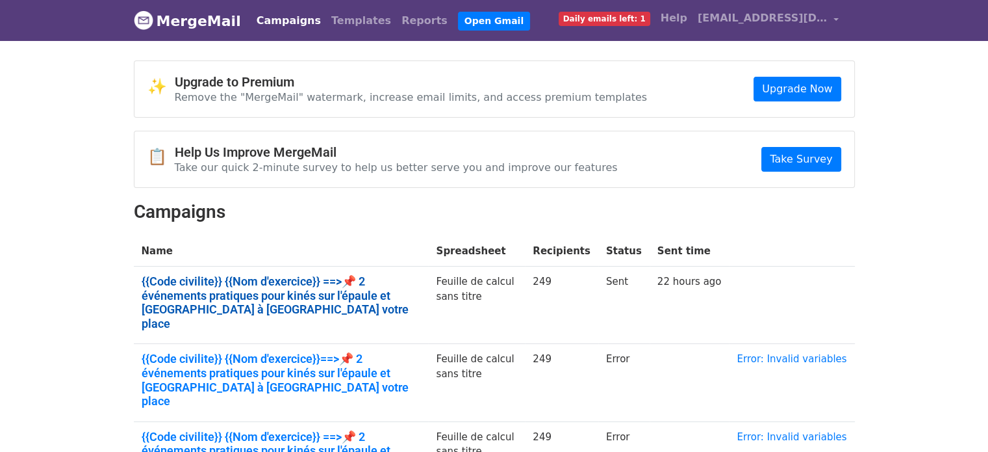
click at [320, 281] on link "{{Code civilite}} {{Nom d'exercice}} ==>📌 2 événements pratiques pour kinés sur…" at bounding box center [281, 302] width 279 height 56
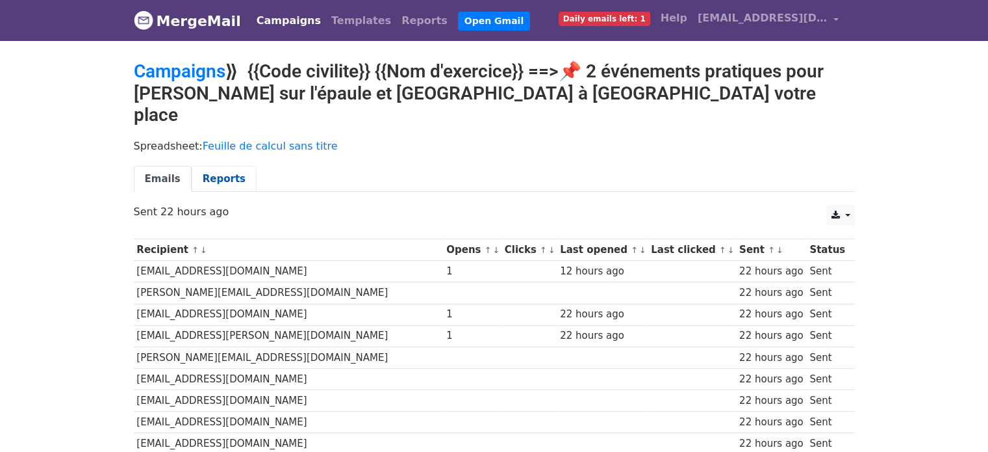
click at [216, 166] on link "Reports" at bounding box center [224, 179] width 65 height 27
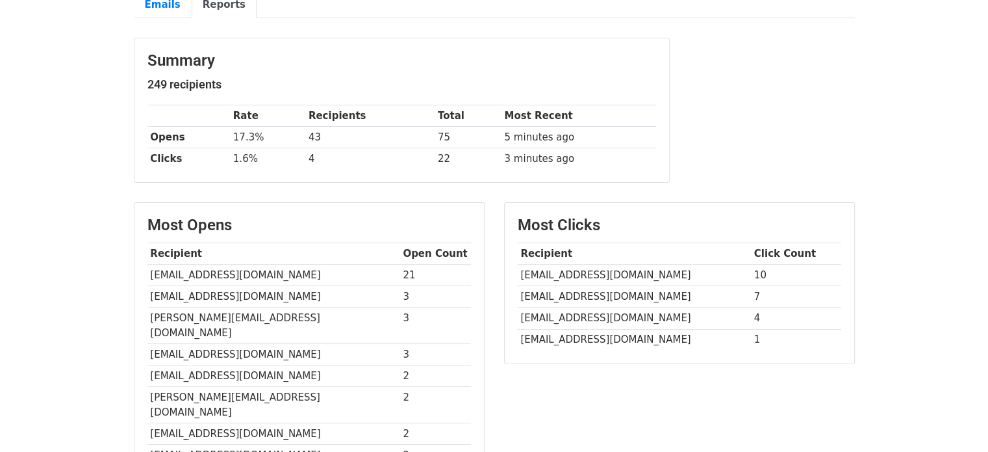
scroll to position [155, 0]
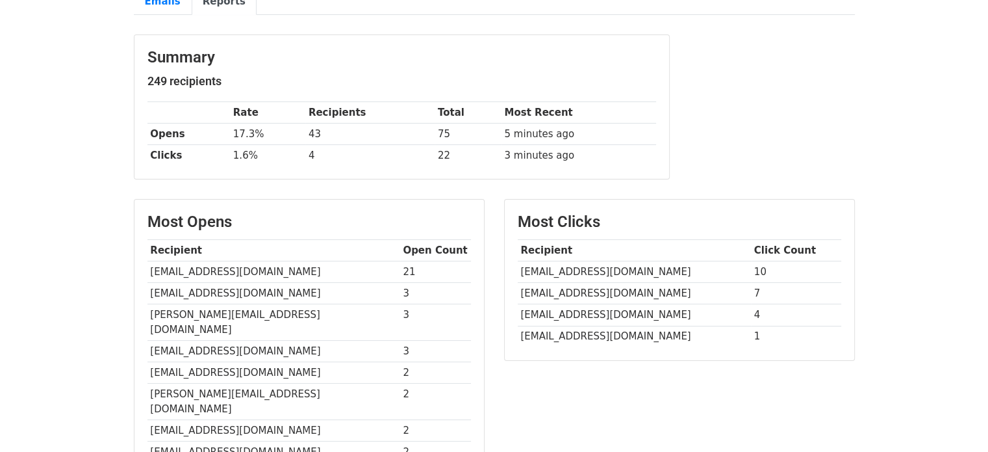
click at [582, 313] on td "[EMAIL_ADDRESS][DOMAIN_NAME]" at bounding box center [634, 314] width 233 height 21
copy tr "[EMAIL_ADDRESS][DOMAIN_NAME]"
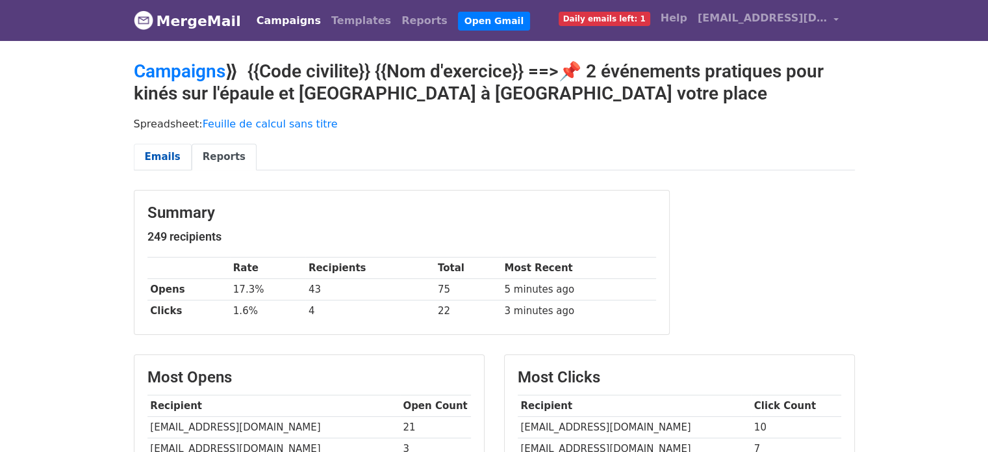
click at [152, 155] on link "Emails" at bounding box center [163, 157] width 58 height 27
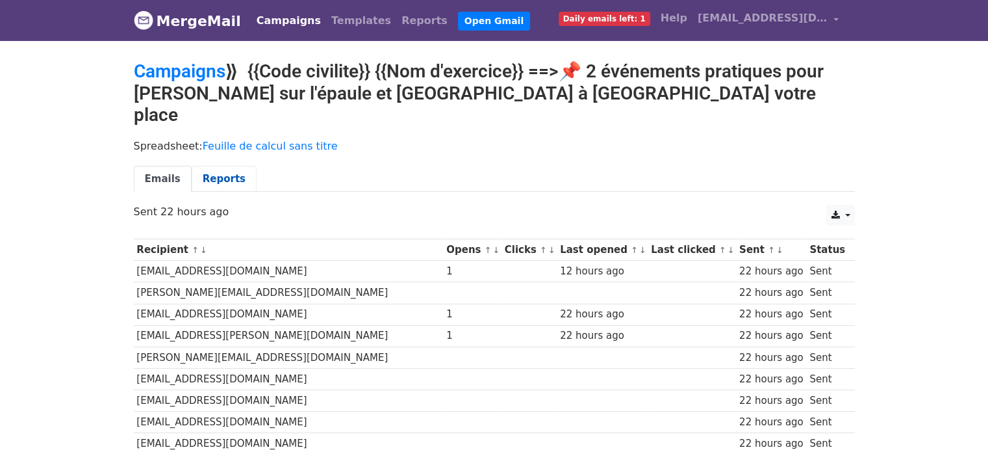
click at [209, 166] on link "Reports" at bounding box center [224, 179] width 65 height 27
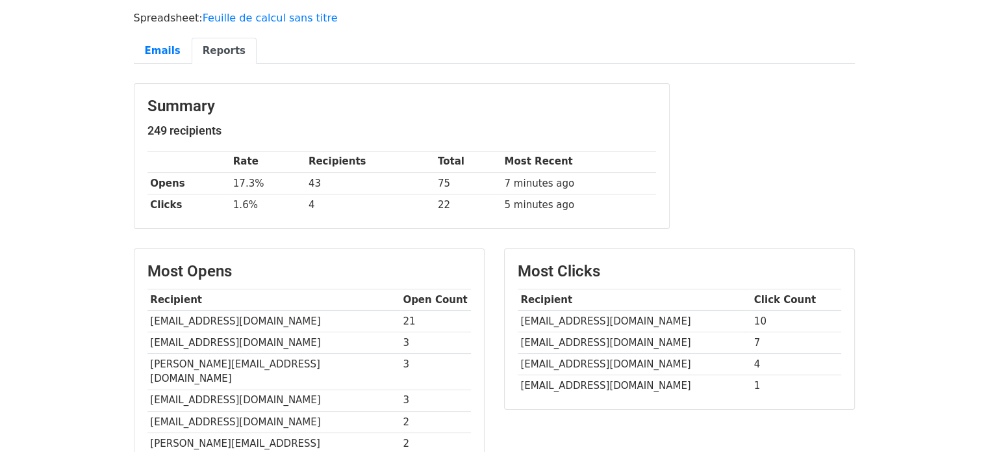
scroll to position [129, 0]
click at [988, 257] on html "MergeMail Campaigns Templates Reports Open Gmail Daily emails left: 1 Help clau…" at bounding box center [494, 357] width 988 height 972
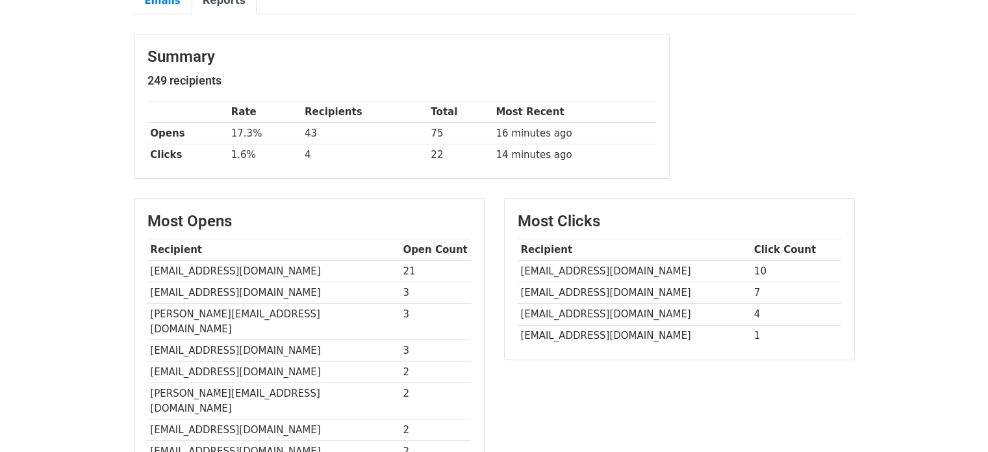
scroll to position [208, 0]
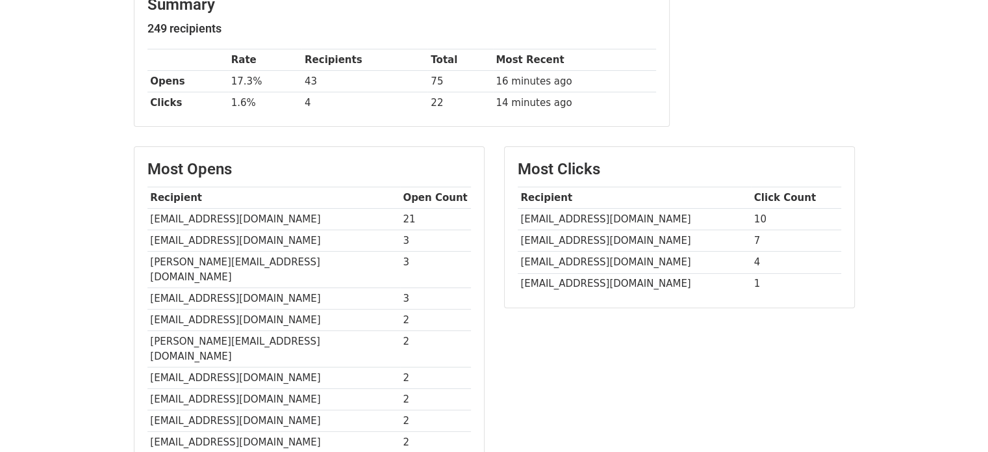
click at [590, 281] on td "[EMAIL_ADDRESS][DOMAIN_NAME]" at bounding box center [634, 283] width 233 height 21
copy tr "[EMAIL_ADDRESS][DOMAIN_NAME]"
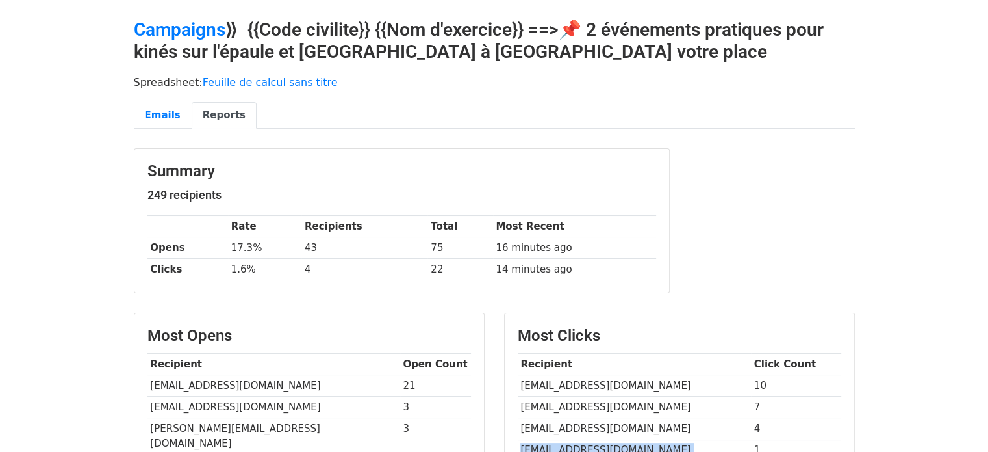
scroll to position [0, 0]
